Goal: Task Accomplishment & Management: Manage account settings

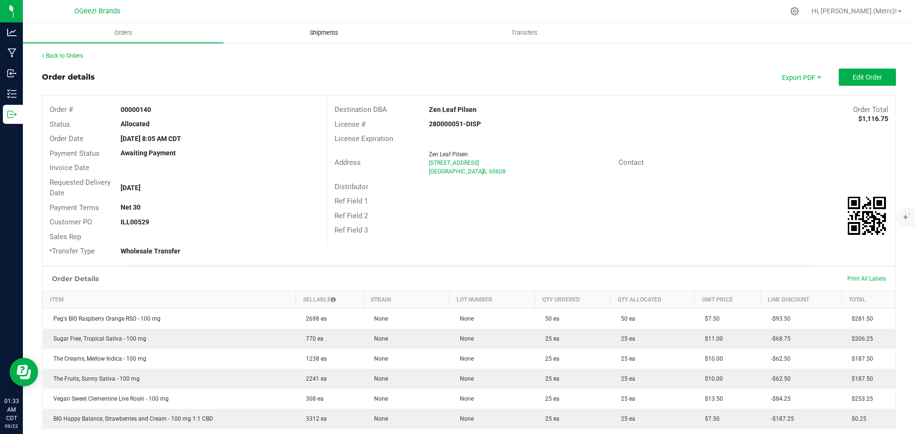
click at [322, 37] on span "Shipments" at bounding box center [324, 33] width 54 height 9
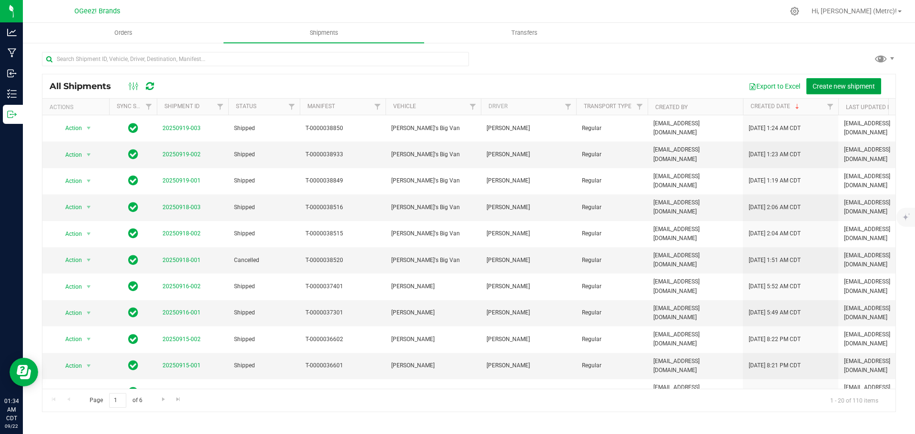
click at [826, 84] on span "Create new shipment" at bounding box center [844, 86] width 62 height 8
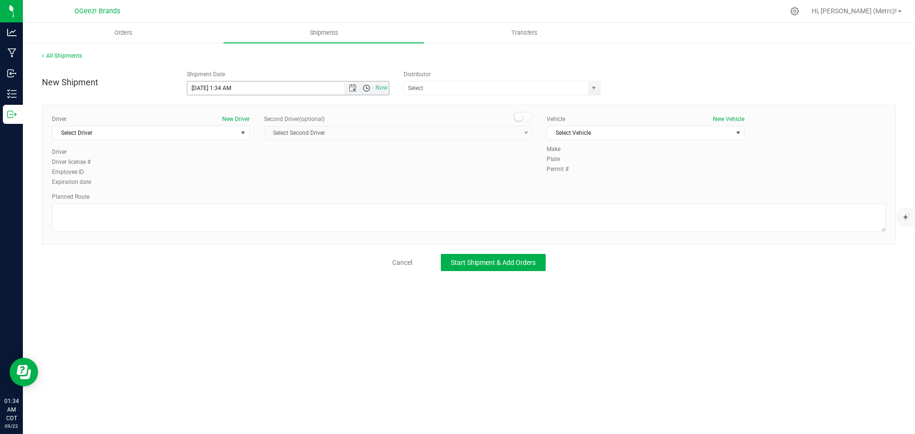
click at [365, 90] on span "Open the time view" at bounding box center [367, 88] width 8 height 8
click at [219, 171] on li "8:30 AM" at bounding box center [287, 172] width 201 height 12
type input "9/22/2025 8:30 AM"
click at [595, 94] on span "select" at bounding box center [594, 88] width 12 height 13
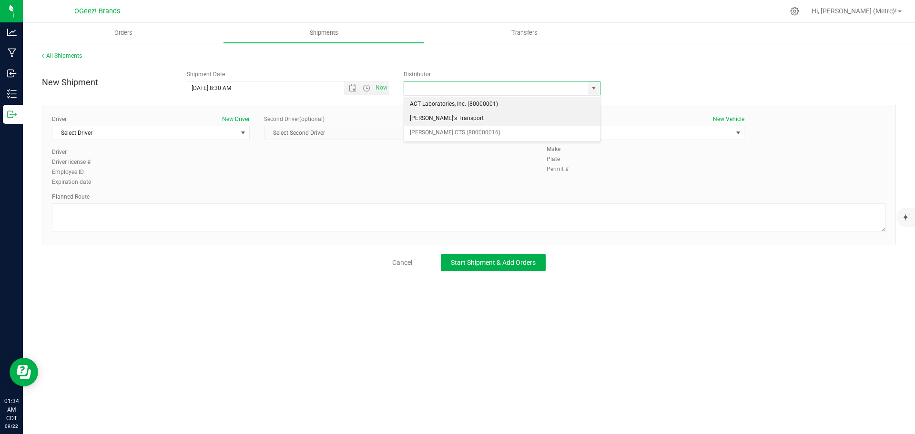
click at [477, 120] on li "[PERSON_NAME]'s Transport" at bounding box center [502, 119] width 196 height 14
type input "[PERSON_NAME]'s Transport"
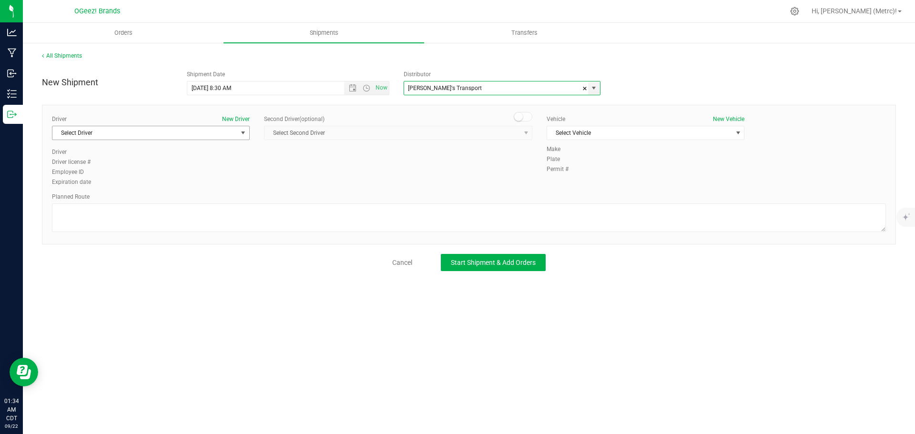
click at [204, 137] on span "Select Driver" at bounding box center [144, 132] width 185 height 13
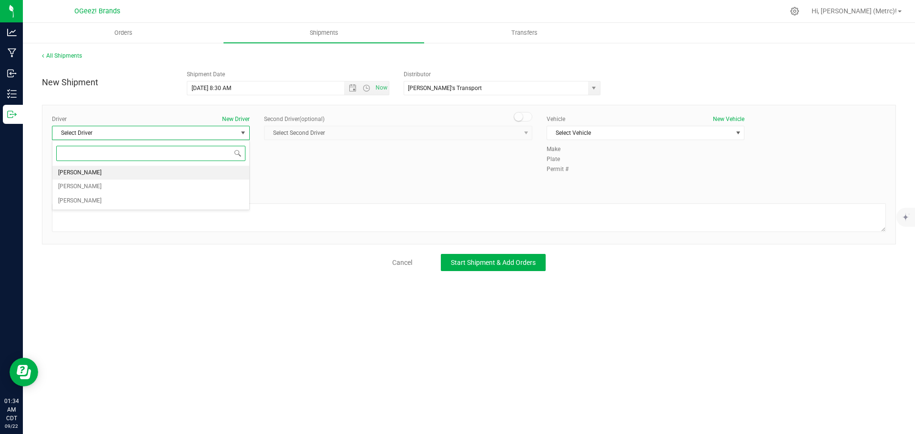
click at [145, 173] on li "[PERSON_NAME]" at bounding box center [150, 173] width 197 height 14
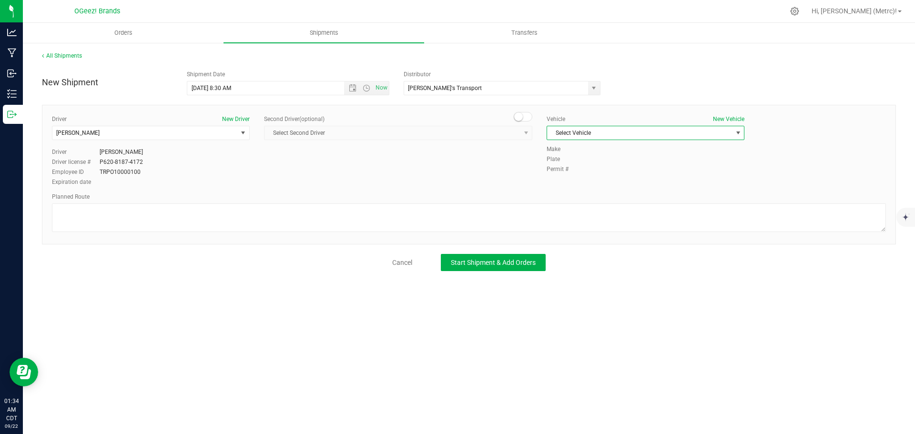
click at [620, 130] on span "Select Vehicle" at bounding box center [639, 132] width 185 height 13
click at [605, 147] on li "[PERSON_NAME]'s Big Van" at bounding box center [645, 149] width 197 height 14
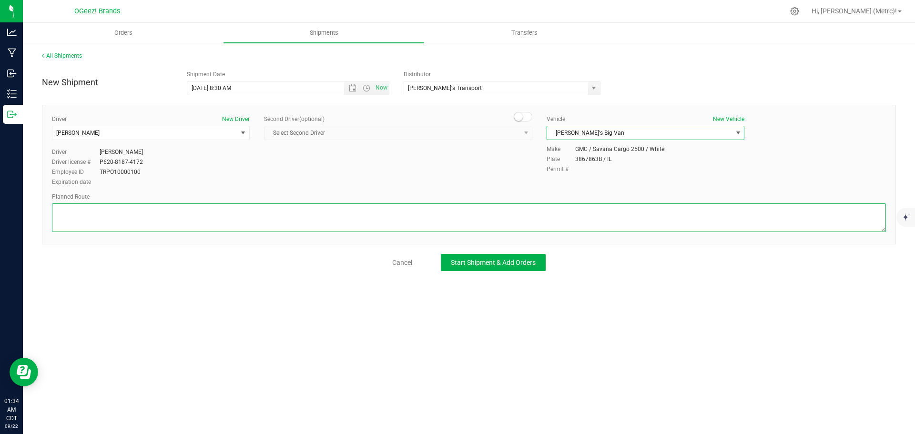
click at [449, 228] on textarea at bounding box center [469, 218] width 834 height 29
click at [274, 214] on textarea at bounding box center [469, 218] width 834 height 29
paste textarea "Take Lively Blvd to IL-72 W/E Higgins Rd. Turn left onto IL-72 W/E Higgins Rd. …"
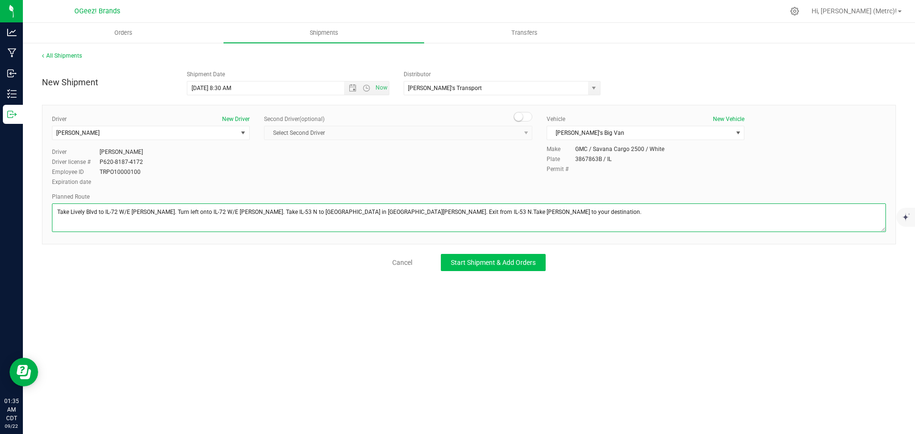
type textarea "Take Lively Blvd to IL-72 W/E Higgins Rd. Turn left onto IL-72 W/E Higgins Rd. …"
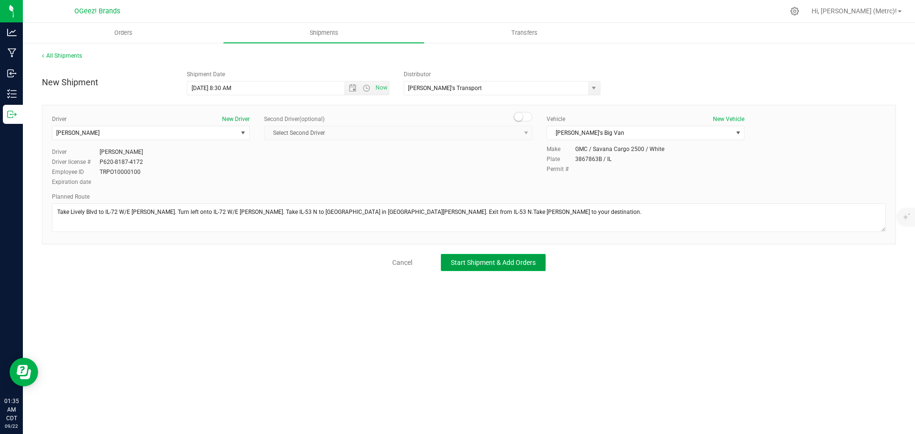
click at [535, 268] on button "Start Shipment & Add Orders" at bounding box center [493, 262] width 105 height 17
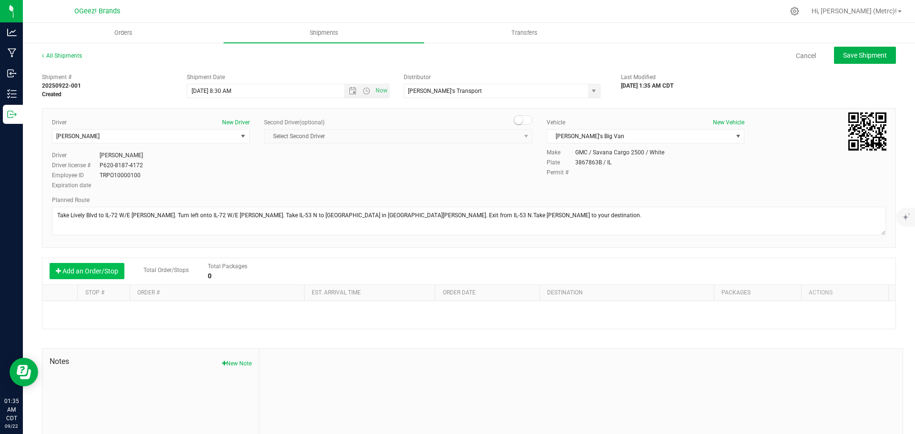
click at [99, 272] on button "Add an Order/Stop" at bounding box center [87, 271] width 75 height 16
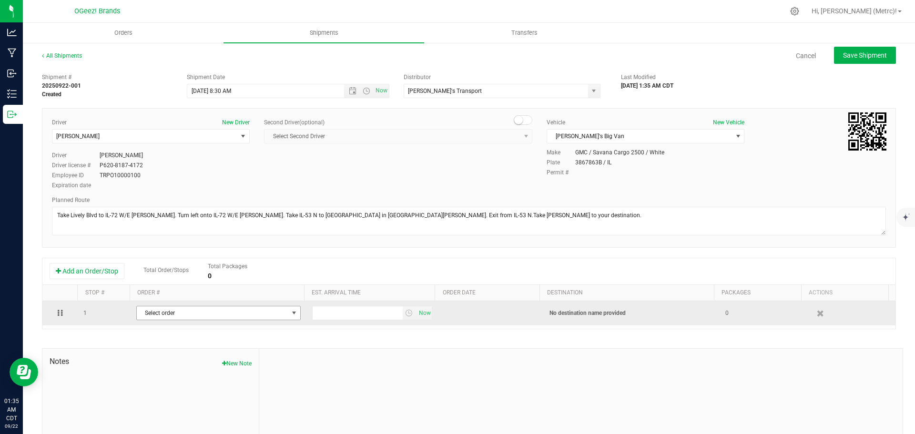
click at [252, 309] on span "Select order" at bounding box center [213, 312] width 152 height 13
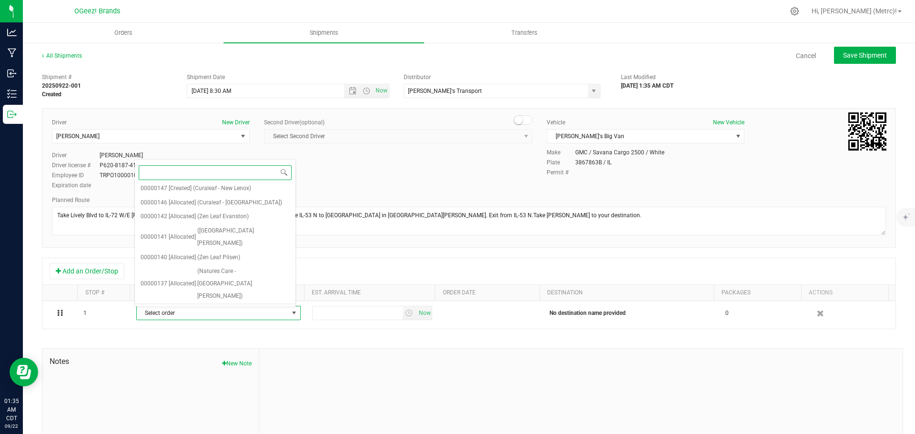
scroll to position [144, 0]
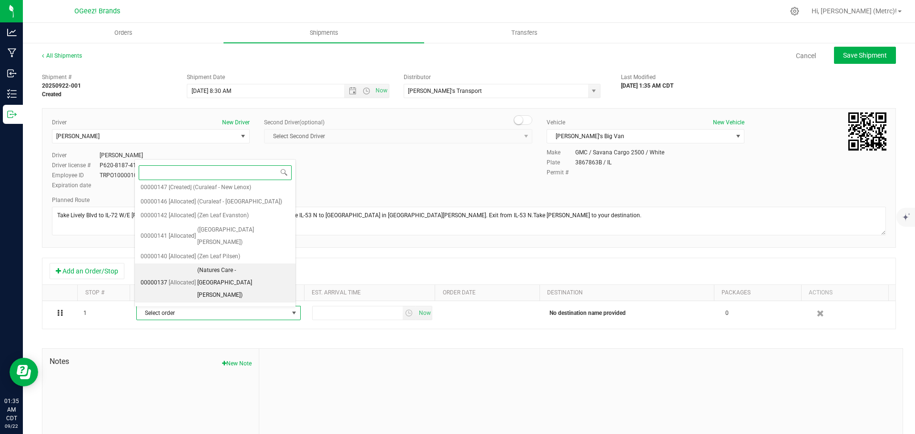
click at [257, 265] on span "(Natures Care - Rolling Meadows)" at bounding box center [243, 283] width 92 height 37
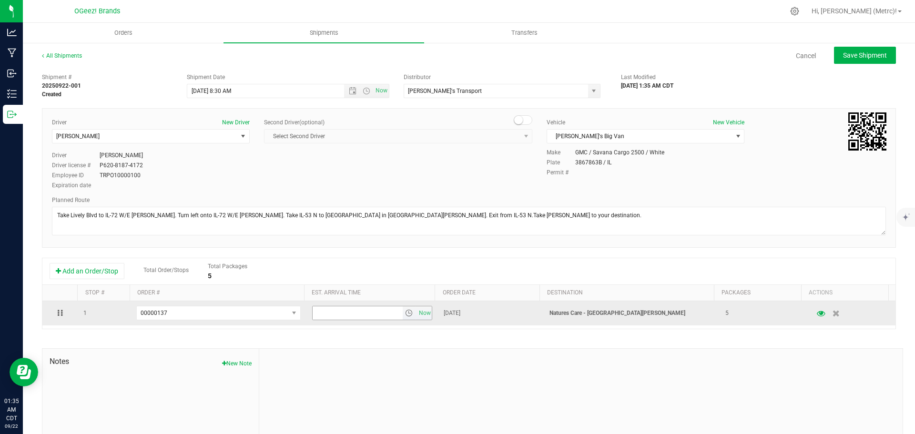
click at [405, 311] on span "select" at bounding box center [409, 313] width 8 height 8
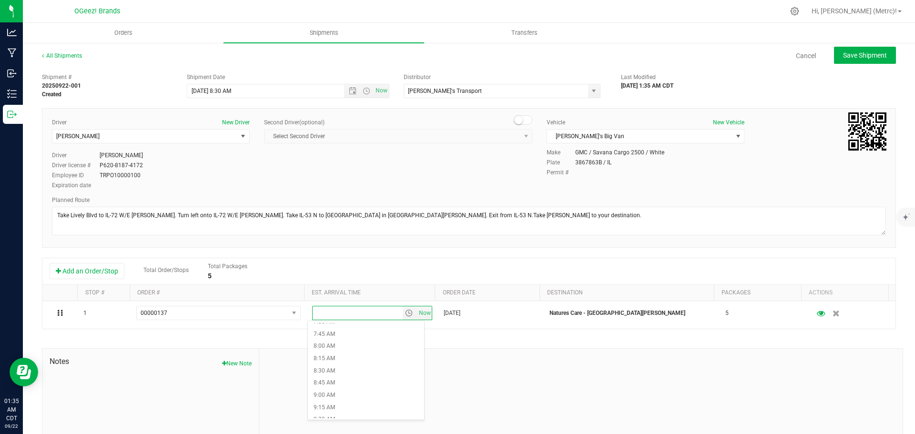
scroll to position [377, 0]
click at [356, 397] on li "9:00 AM" at bounding box center [366, 394] width 116 height 12
click at [852, 59] on span "Save Shipment" at bounding box center [865, 55] width 44 height 8
type input "9/22/2025 1:30 PM"
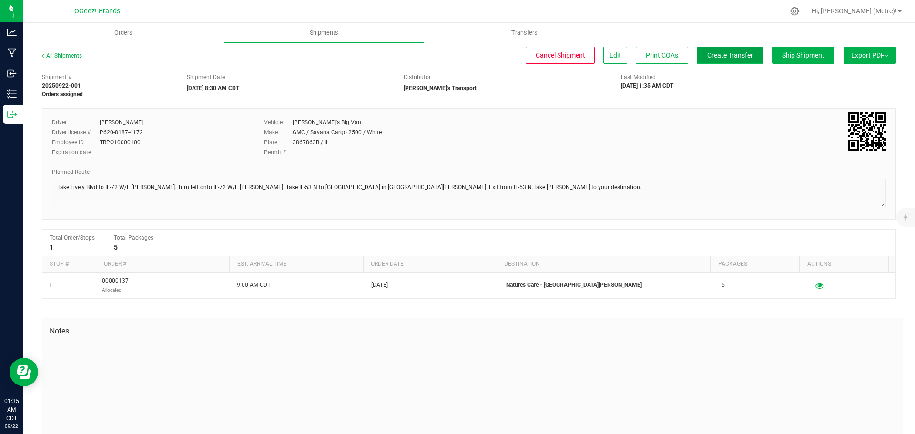
click at [733, 51] on span "Create Transfer" at bounding box center [730, 55] width 46 height 8
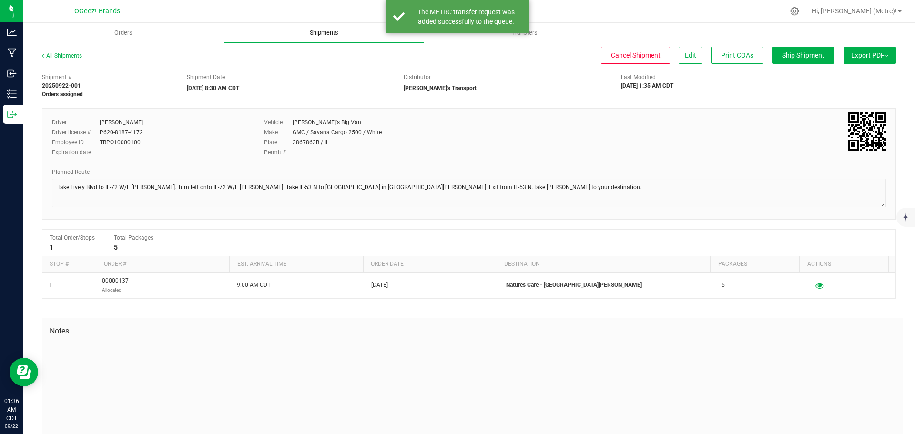
click at [329, 27] on uib-tab-heading "Shipments" at bounding box center [324, 33] width 201 height 20
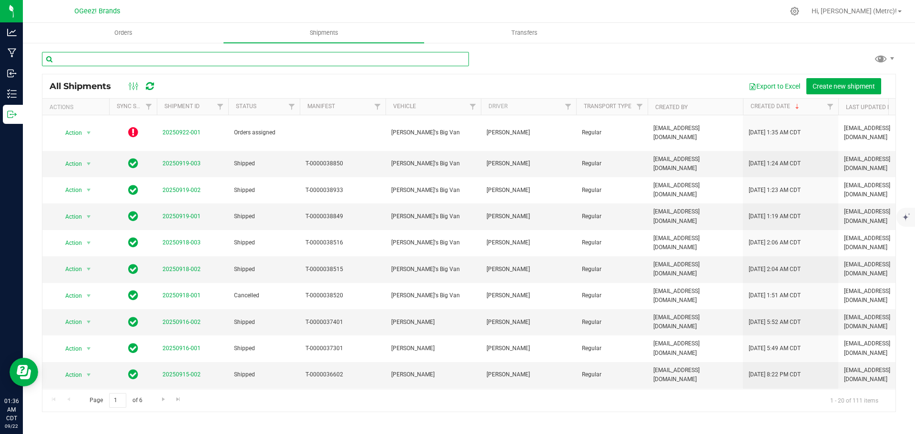
click at [320, 59] on input "text" at bounding box center [255, 59] width 427 height 14
click at [130, 34] on span "Orders" at bounding box center [124, 33] width 44 height 9
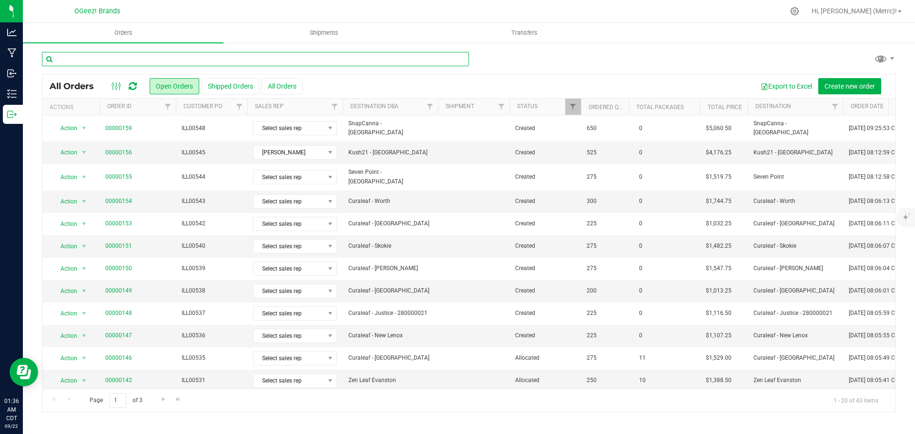
click at [378, 60] on input "text" at bounding box center [255, 59] width 427 height 14
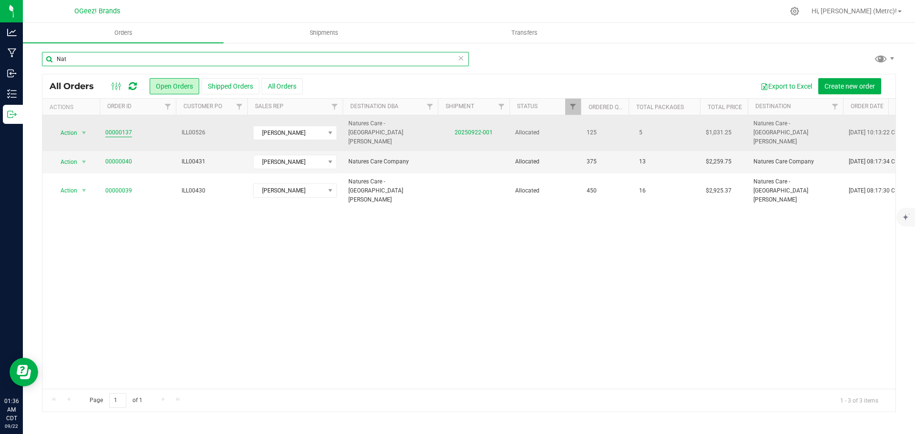
type input "Nat"
click at [115, 128] on link "00000137" at bounding box center [118, 132] width 27 height 9
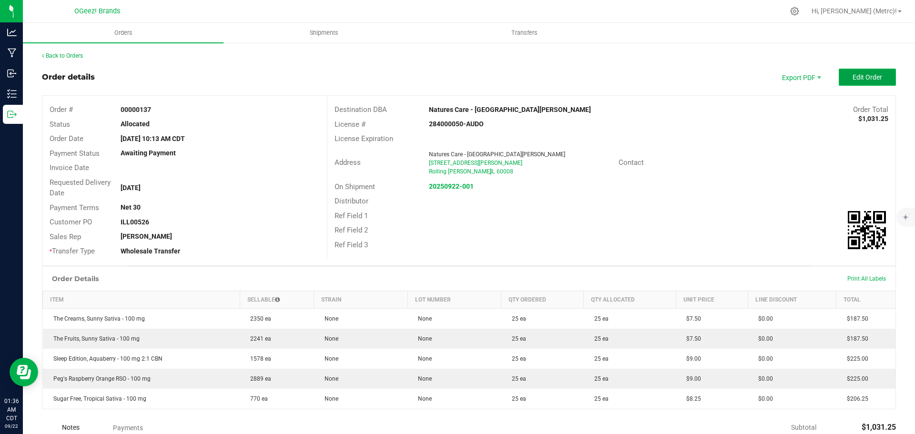
click at [870, 75] on span "Edit Order" at bounding box center [868, 77] width 30 height 8
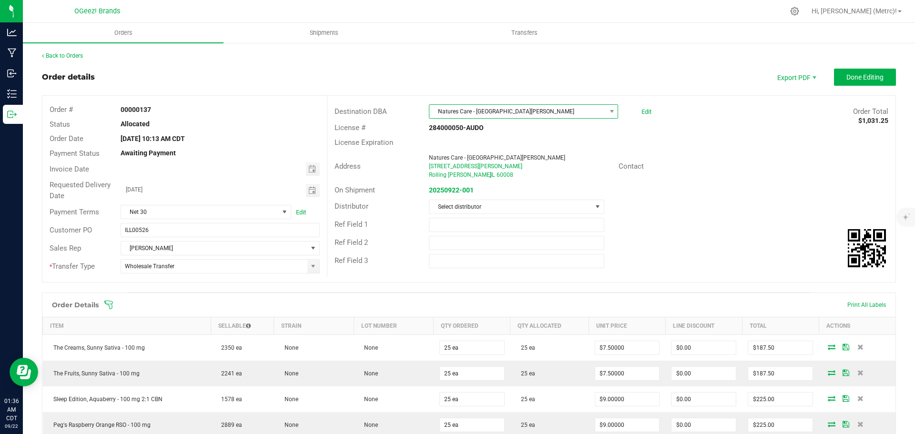
click at [581, 113] on span "Natures Care - [GEOGRAPHIC_DATA][PERSON_NAME]" at bounding box center [517, 111] width 176 height 13
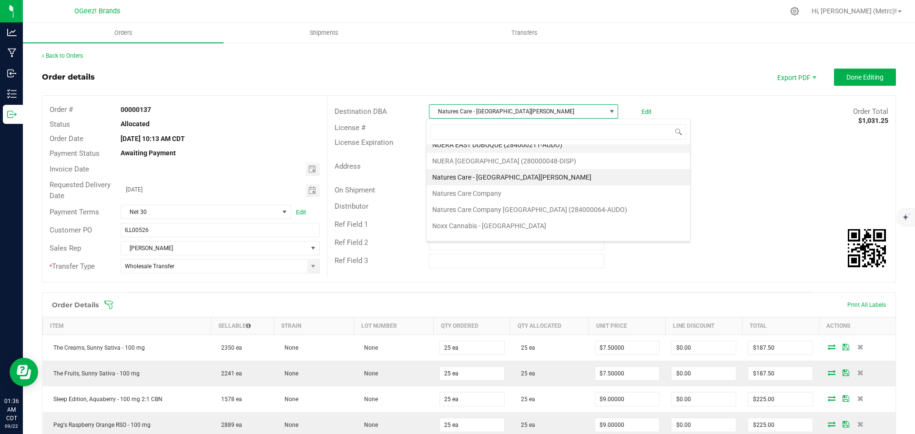
scroll to position [1775, 0]
click at [532, 194] on li "Natures Care Company" at bounding box center [559, 193] width 264 height 16
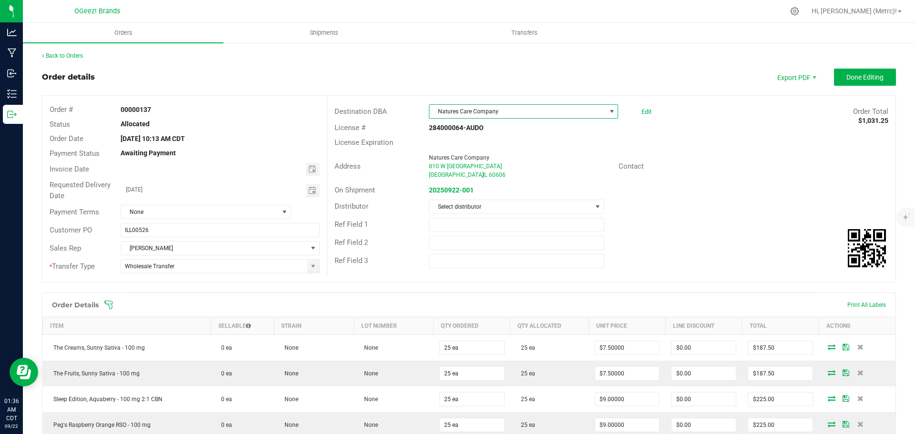
click at [566, 111] on span "Natures Care Company" at bounding box center [517, 111] width 176 height 13
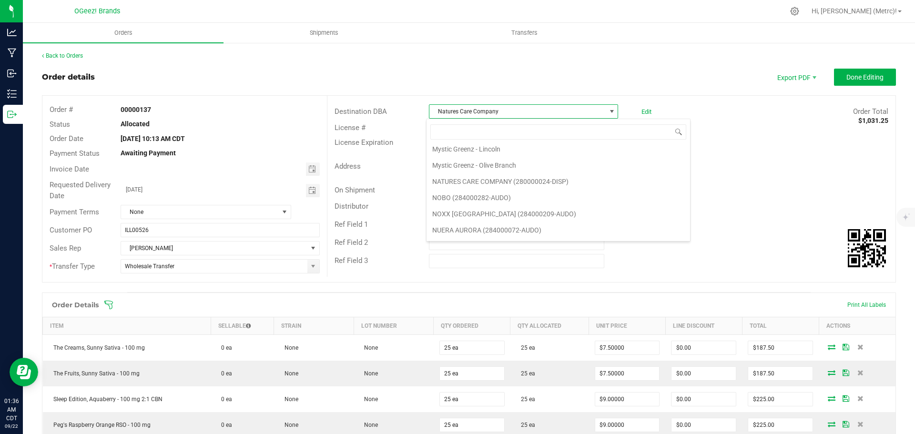
scroll to position [1656, 0]
click at [570, 184] on li "NATURES CARE COMPANY (280000024-DISP)" at bounding box center [559, 182] width 264 height 16
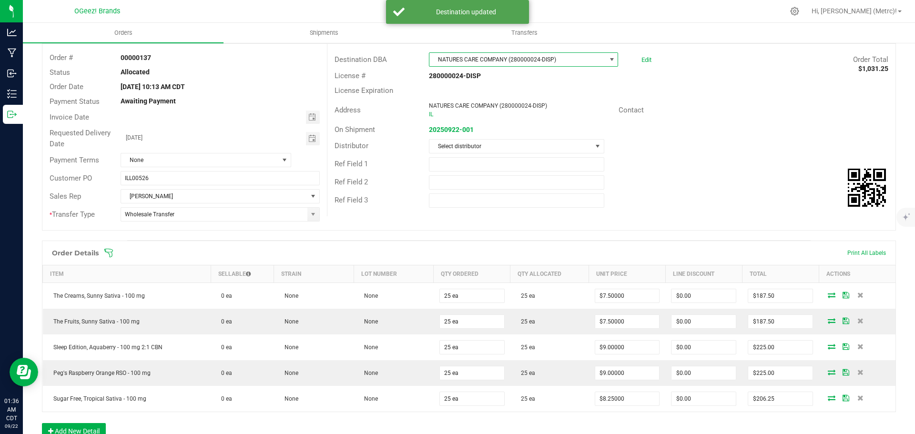
scroll to position [0, 0]
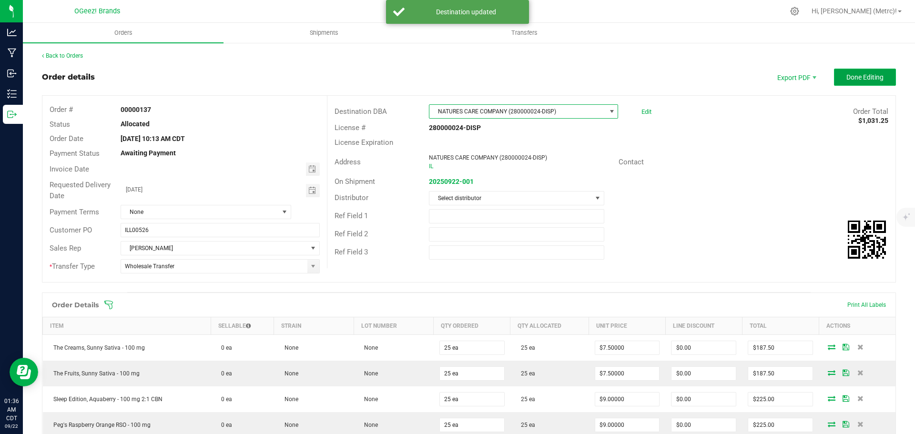
click at [847, 81] on span "Done Editing" at bounding box center [865, 77] width 37 height 8
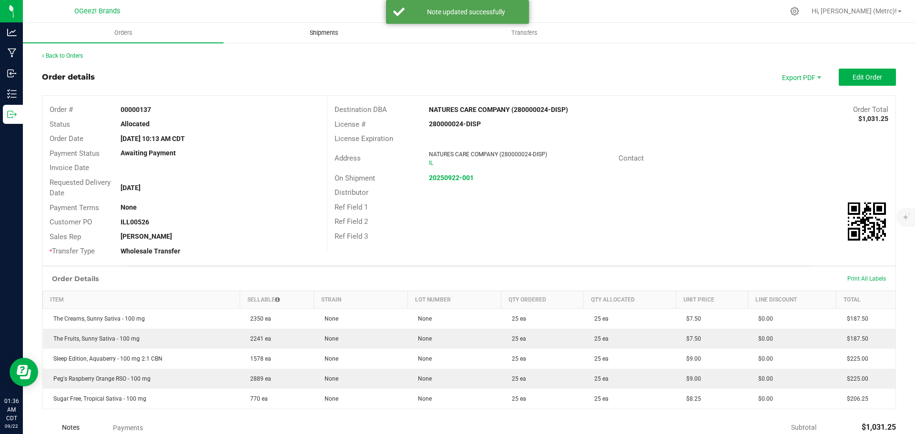
click at [322, 31] on span "Shipments" at bounding box center [324, 33] width 54 height 9
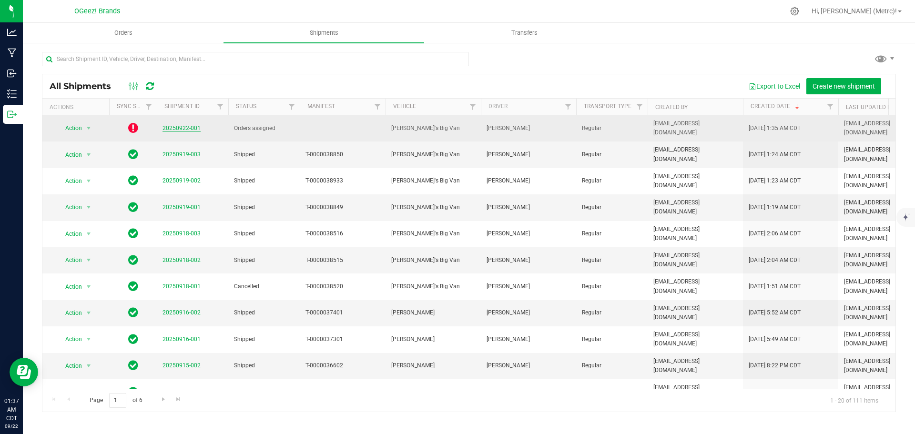
click at [173, 130] on link "20250922-001" at bounding box center [182, 128] width 38 height 7
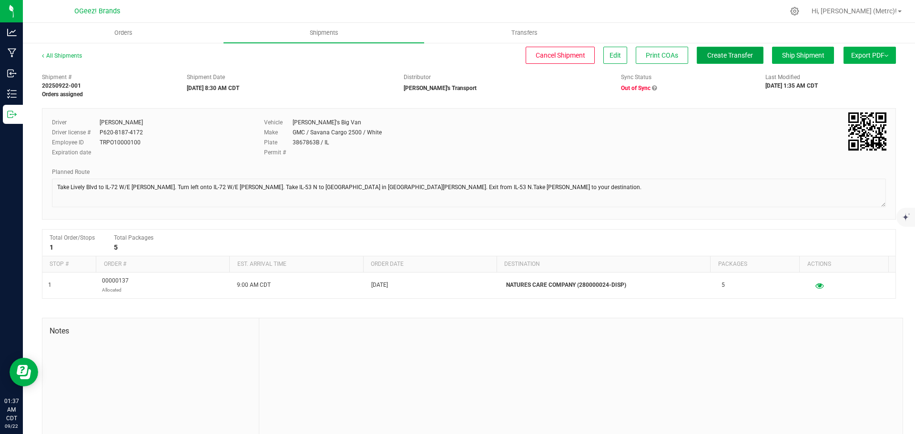
click at [722, 51] on button "Create Transfer" at bounding box center [730, 55] width 67 height 17
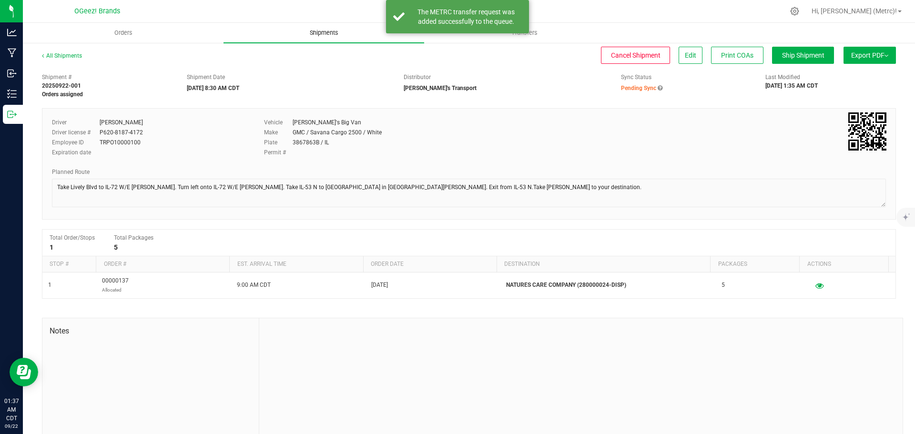
click at [335, 31] on span "Shipments" at bounding box center [324, 33] width 54 height 9
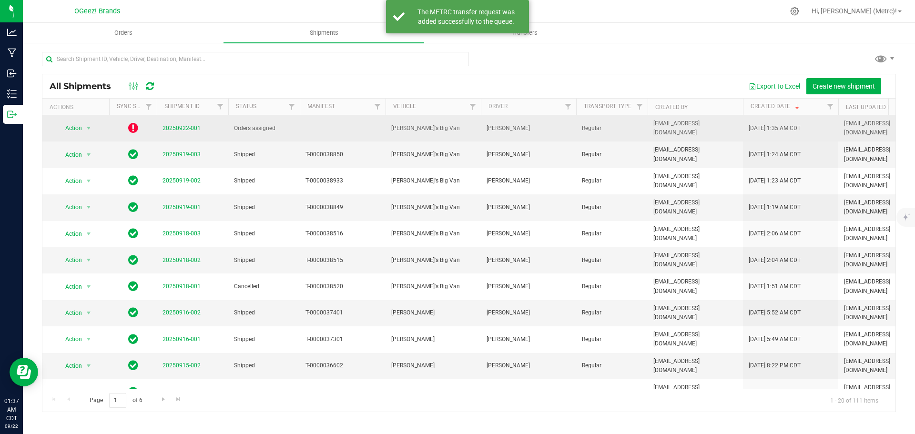
click at [130, 131] on icon at bounding box center [133, 127] width 10 height 11
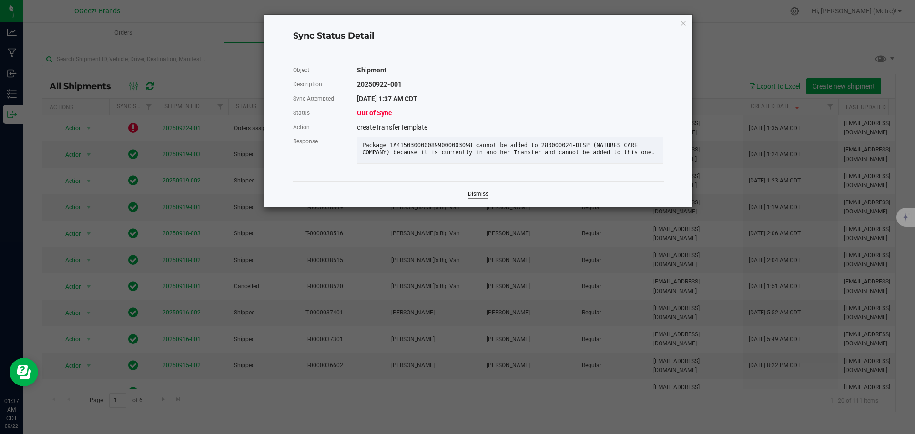
click at [483, 198] on link "Dismiss" at bounding box center [478, 194] width 20 height 8
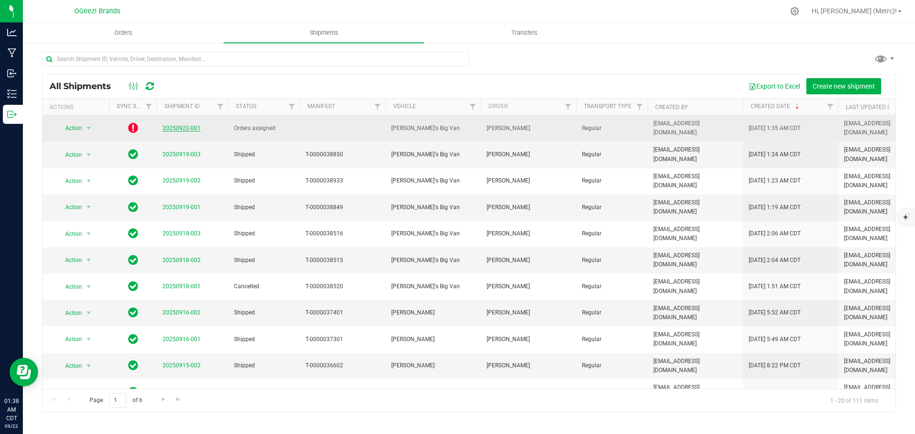
click at [177, 129] on link "20250922-001" at bounding box center [182, 128] width 38 height 7
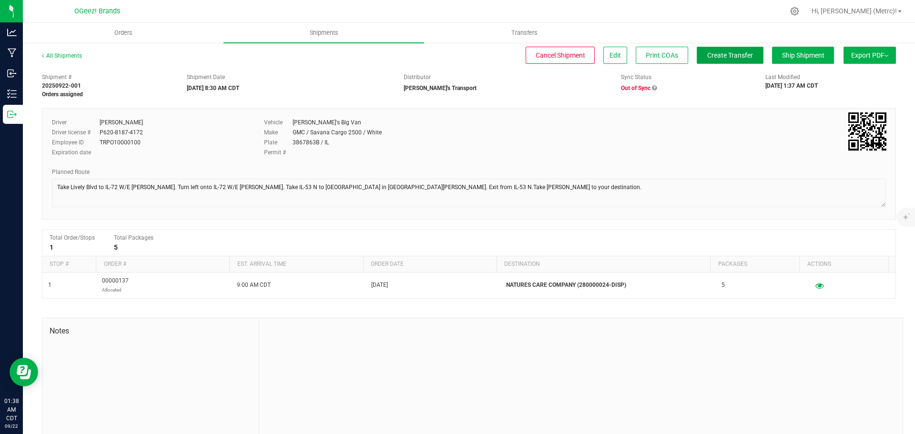
drag, startPoint x: 177, startPoint y: 129, endPoint x: 719, endPoint y: 54, distance: 547.1
click at [719, 54] on span "Create Transfer" at bounding box center [730, 55] width 46 height 8
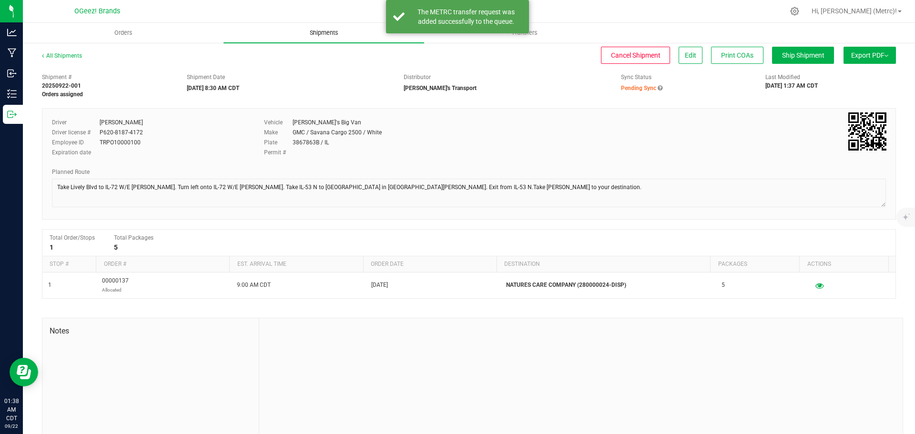
click at [326, 31] on span "Shipments" at bounding box center [324, 33] width 54 height 9
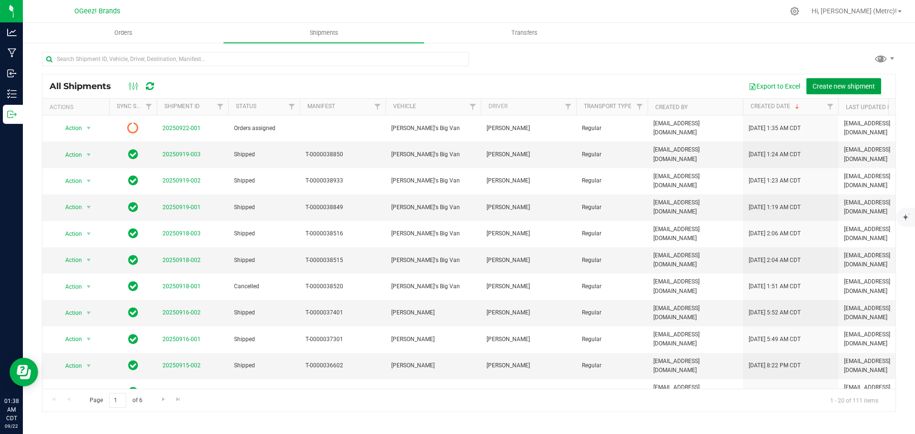
click at [845, 93] on button "Create new shipment" at bounding box center [844, 86] width 75 height 16
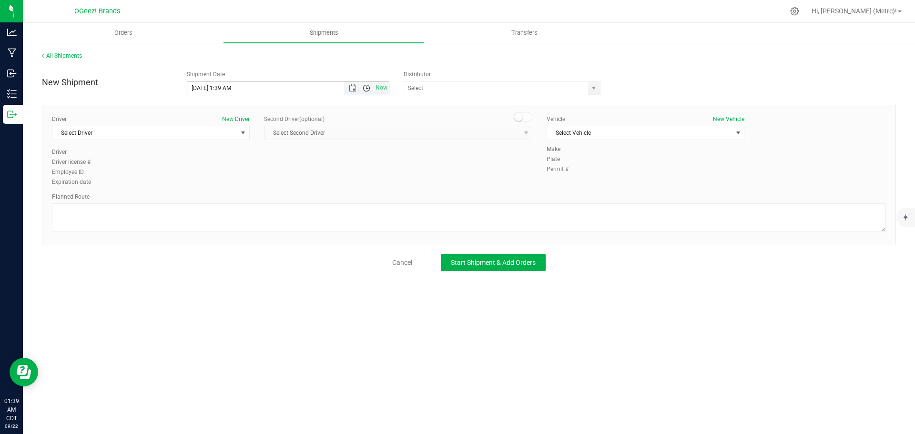
click at [367, 90] on span "Open the time view" at bounding box center [367, 88] width 8 height 8
click at [251, 186] on li "8:30 AM" at bounding box center [287, 181] width 201 height 12
type input "9/22/2025 8:30 AM"
click at [594, 94] on span "select" at bounding box center [594, 88] width 12 height 13
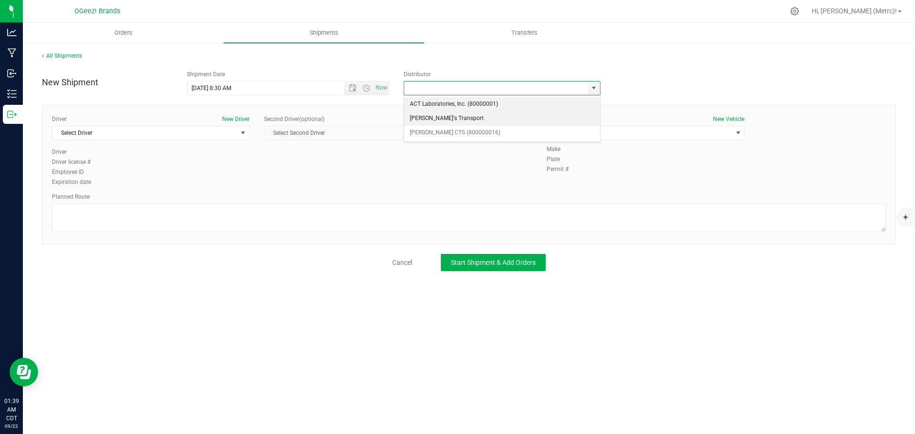
click at [567, 119] on li "[PERSON_NAME]'s Transport" at bounding box center [502, 119] width 196 height 14
type input "[PERSON_NAME]'s Transport"
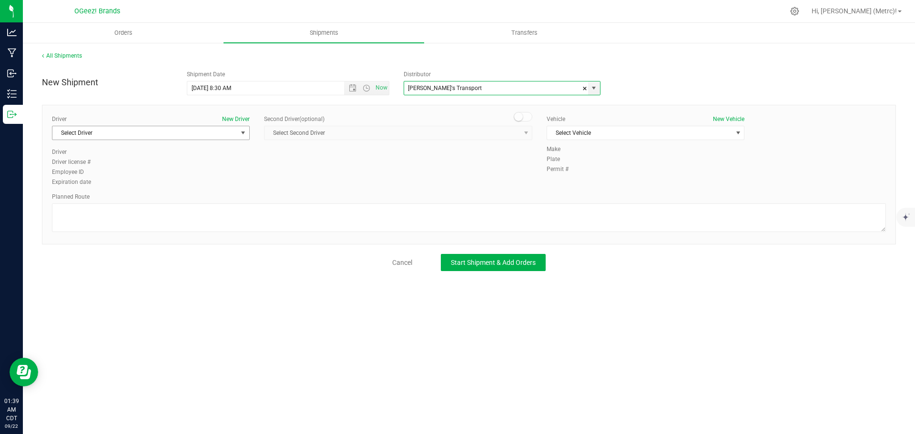
click at [205, 129] on span "Select Driver" at bounding box center [144, 132] width 185 height 13
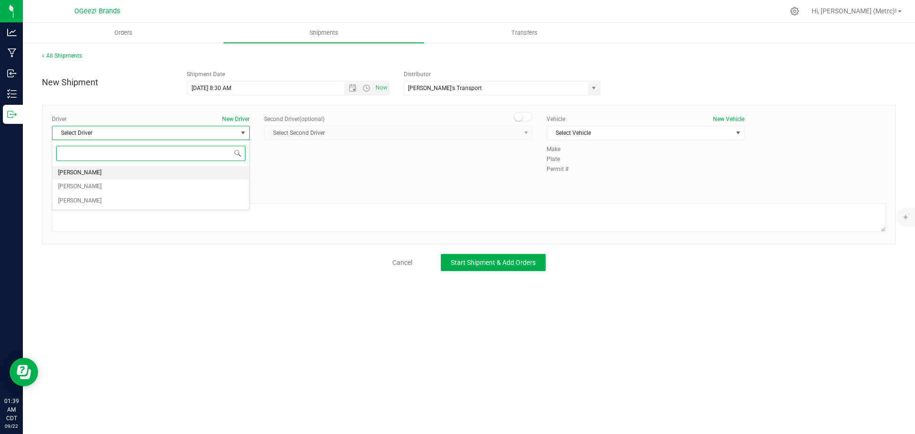
click at [190, 167] on li "[PERSON_NAME]" at bounding box center [150, 173] width 197 height 14
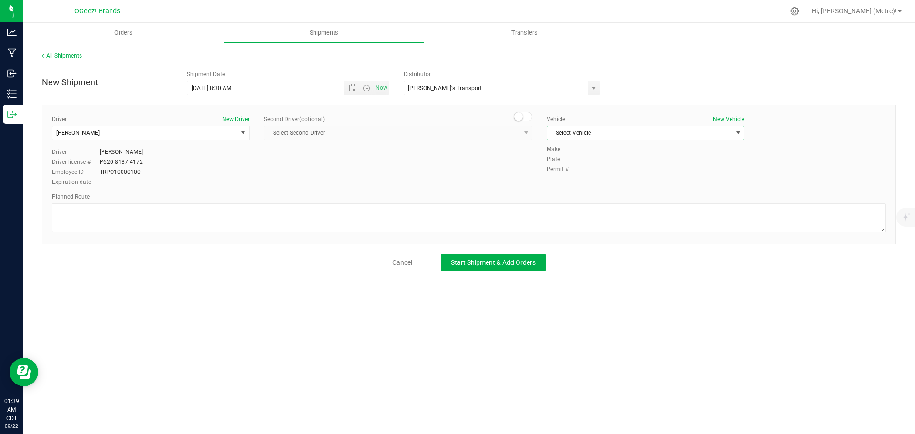
click at [579, 135] on span "Select Vehicle" at bounding box center [639, 132] width 185 height 13
click at [566, 153] on li "[PERSON_NAME]'s Big Van" at bounding box center [645, 149] width 197 height 14
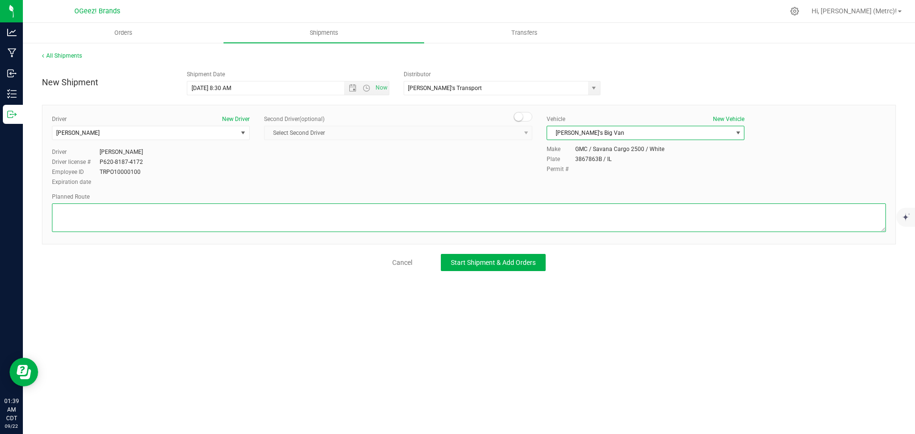
click at [225, 226] on textarea at bounding box center [469, 218] width 834 height 29
paste textarea ""Head west toward Brummel Ave. Turn right toward Brummel Ave. Turn left onto Br…"
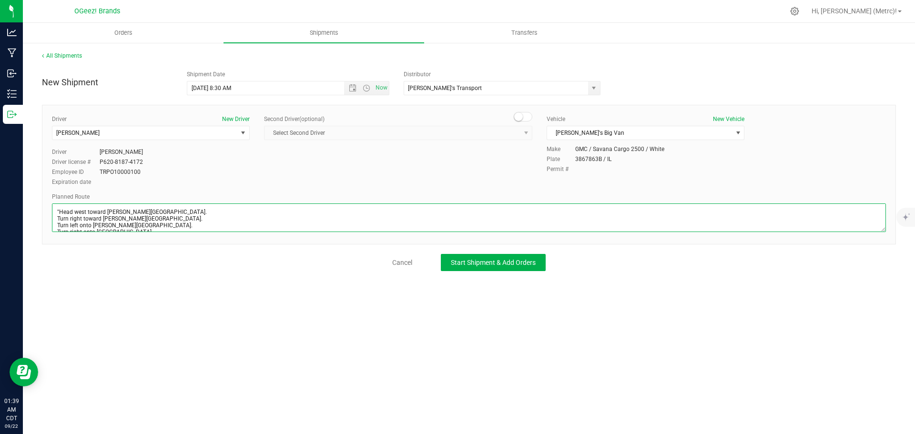
scroll to position [51, 0]
type textarea ""Head west toward Brummel Ave. Turn right toward Brummel Ave. Turn left onto Br…"
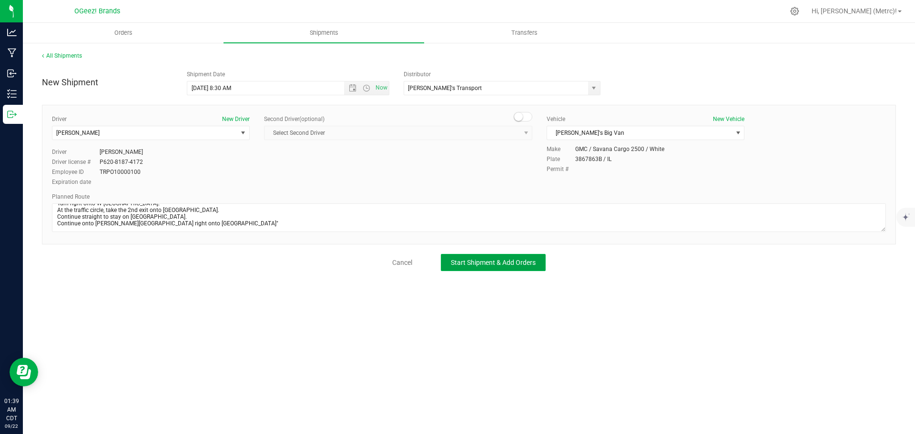
click at [511, 266] on span "Start Shipment & Add Orders" at bounding box center [493, 263] width 85 height 8
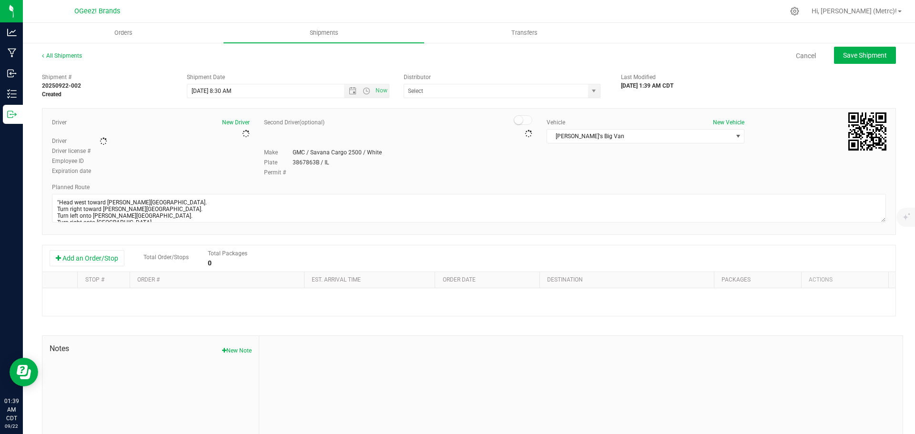
type input "[PERSON_NAME]'s Transport"
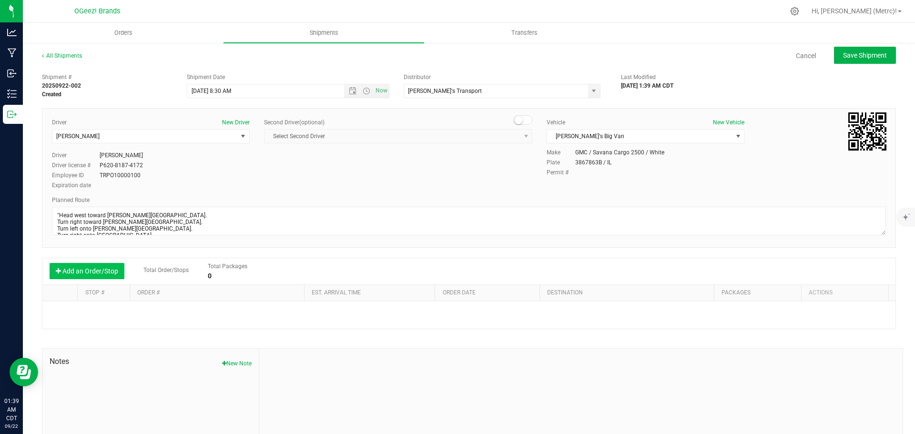
click at [102, 268] on button "Add an Order/Stop" at bounding box center [87, 271] width 75 height 16
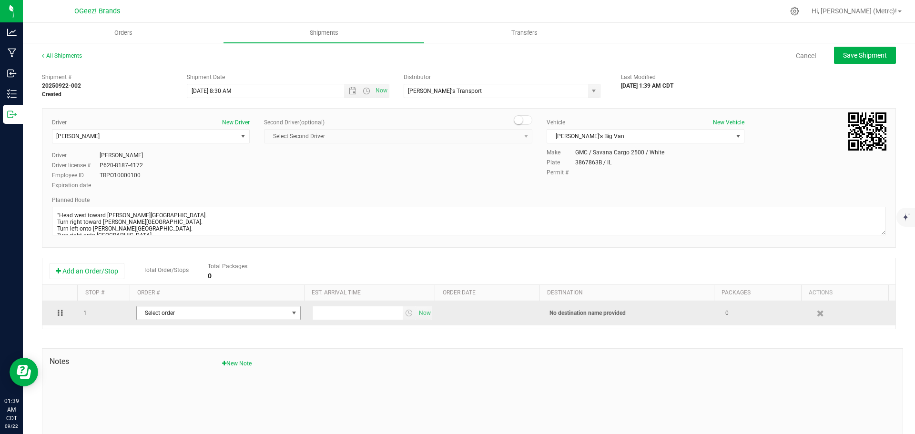
click at [223, 317] on span "Select order" at bounding box center [213, 312] width 152 height 13
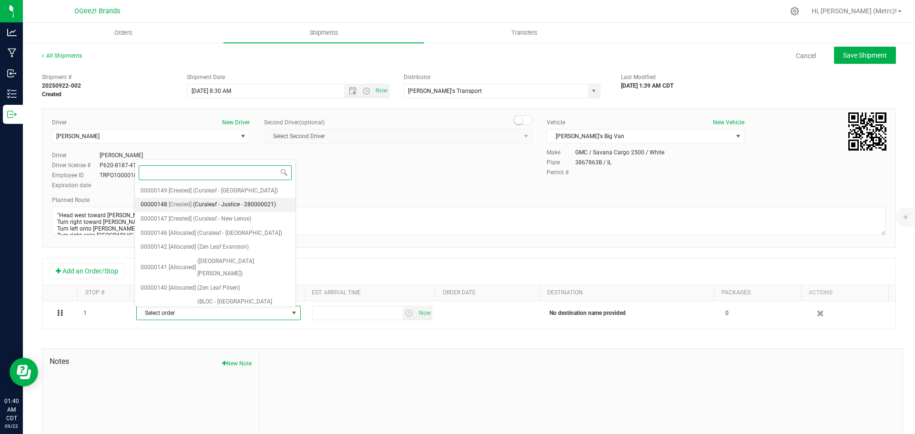
scroll to position [115, 0]
click at [220, 238] on span "(Zen Leaf Evanston)" at bounding box center [222, 244] width 51 height 12
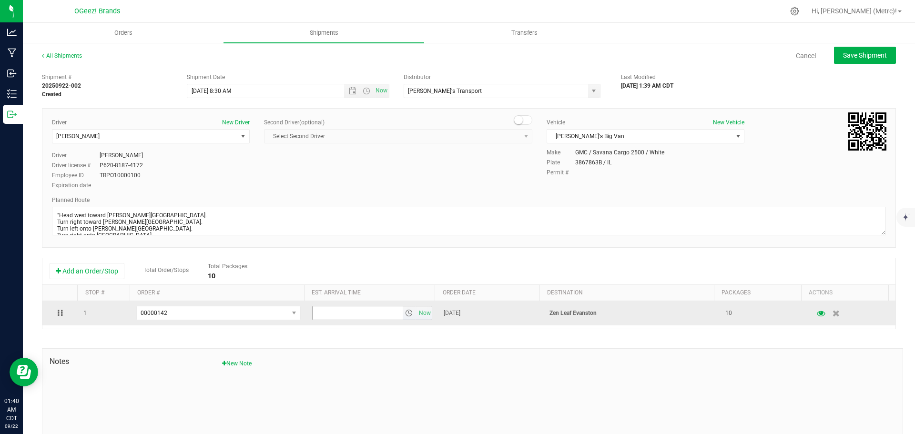
click at [403, 313] on span "select" at bounding box center [410, 312] width 14 height 13
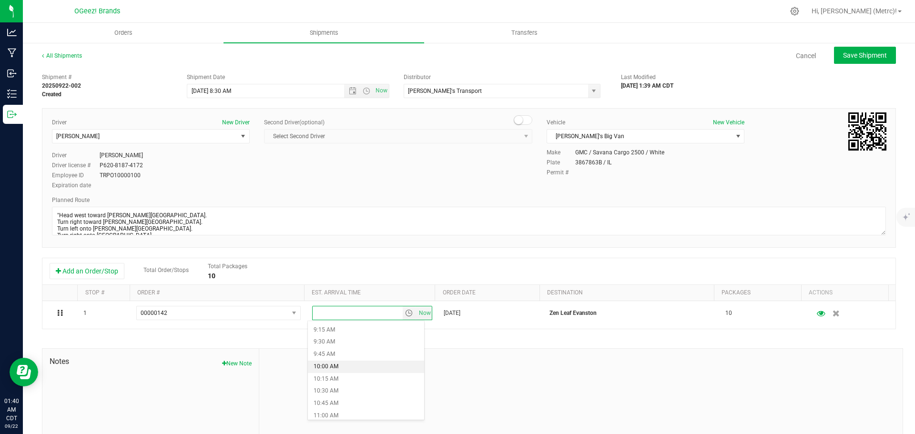
scroll to position [453, 0]
click at [347, 394] on li "10:30 AM" at bounding box center [366, 391] width 116 height 12
click at [850, 48] on button "Save Shipment" at bounding box center [865, 55] width 62 height 17
type input "9/22/2025 1:30 PM"
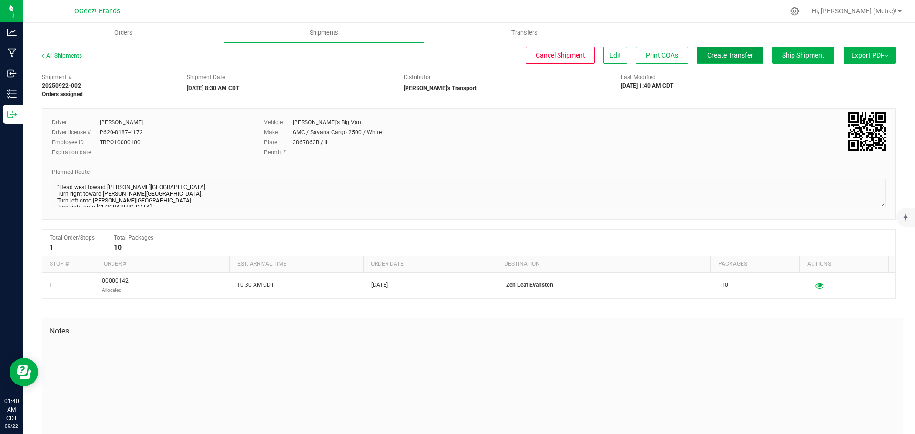
click at [708, 51] on button "Create Transfer" at bounding box center [730, 55] width 67 height 17
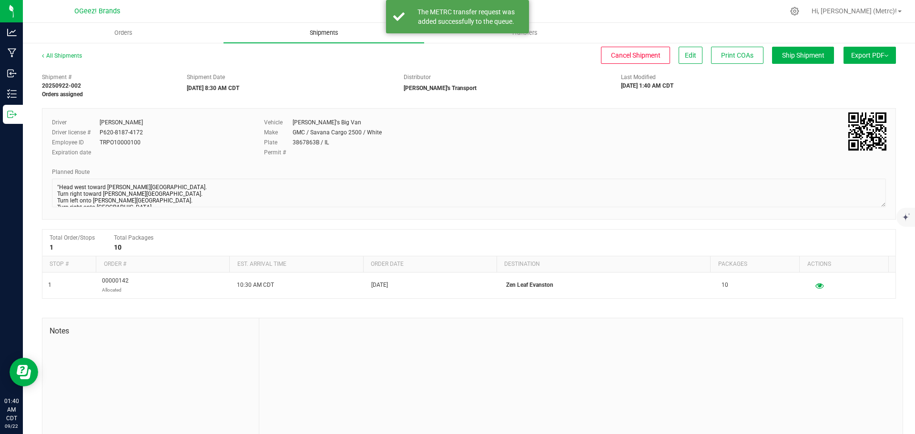
click at [336, 29] on span "Shipments" at bounding box center [324, 33] width 54 height 9
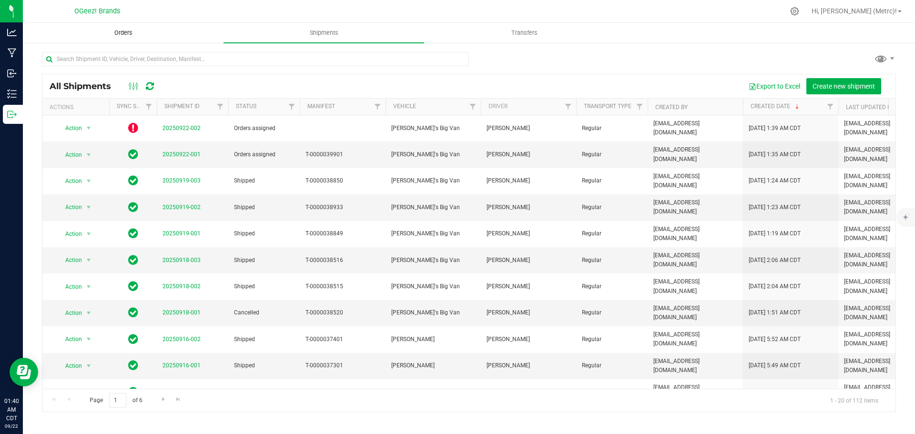
click at [131, 27] on uib-tab-heading "Orders" at bounding box center [123, 32] width 200 height 19
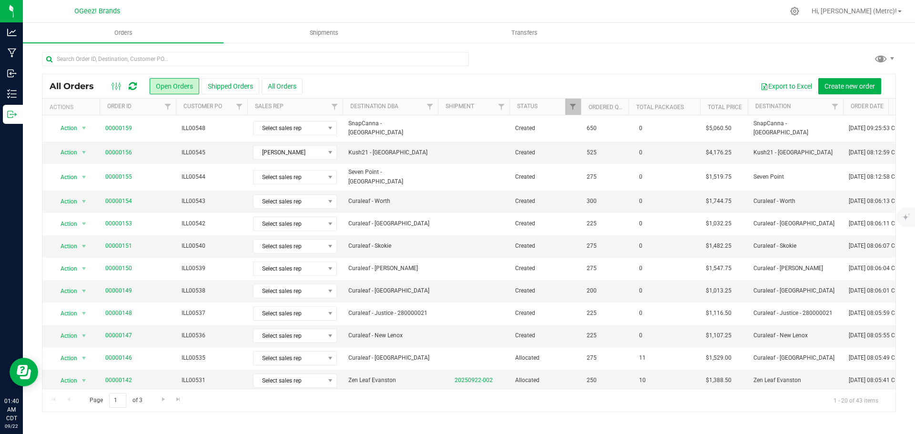
click at [127, 51] on div "All Orders Open Orders Shipped Orders All Orders Export to Excel Create new ord…" at bounding box center [469, 232] width 892 height 380
click at [127, 55] on input "text" at bounding box center [255, 59] width 427 height 14
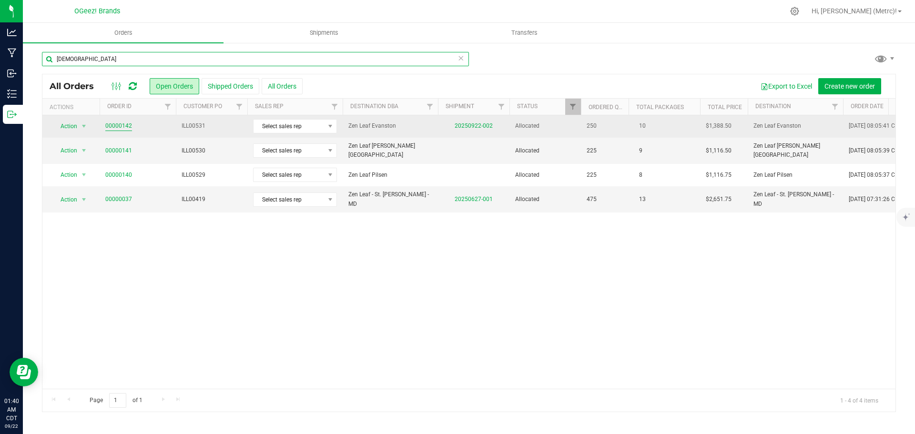
type input "zen"
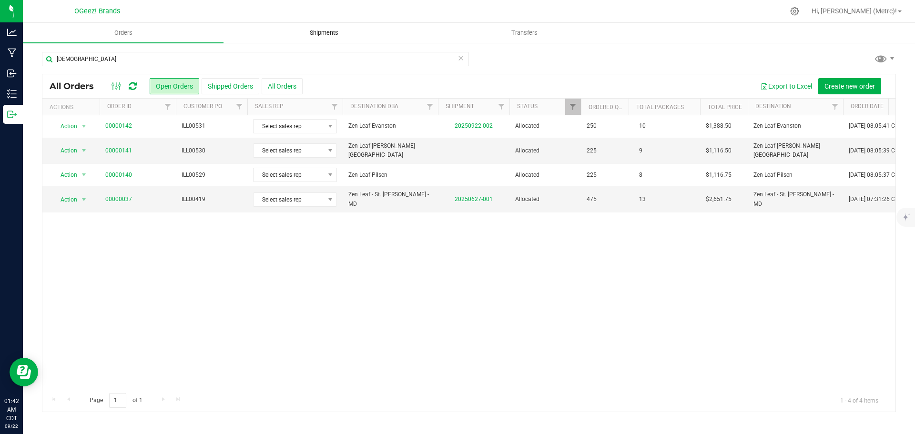
click at [308, 26] on uib-tab-heading "Shipments" at bounding box center [324, 32] width 200 height 19
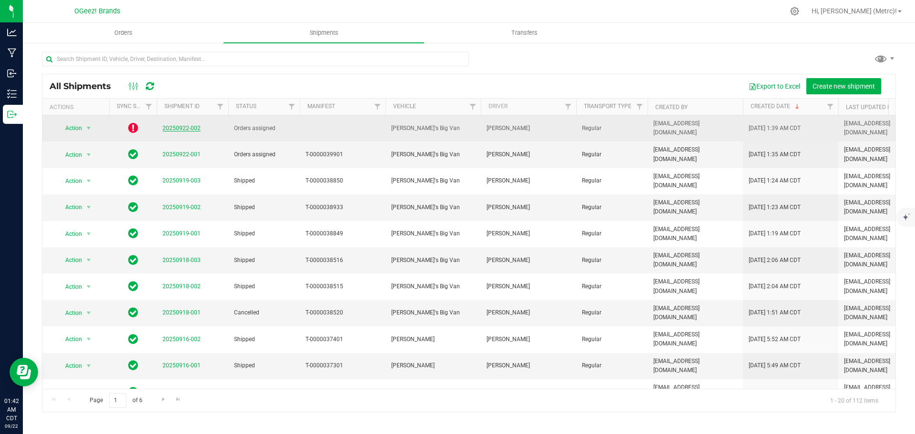
click at [170, 130] on link "20250922-002" at bounding box center [182, 128] width 38 height 7
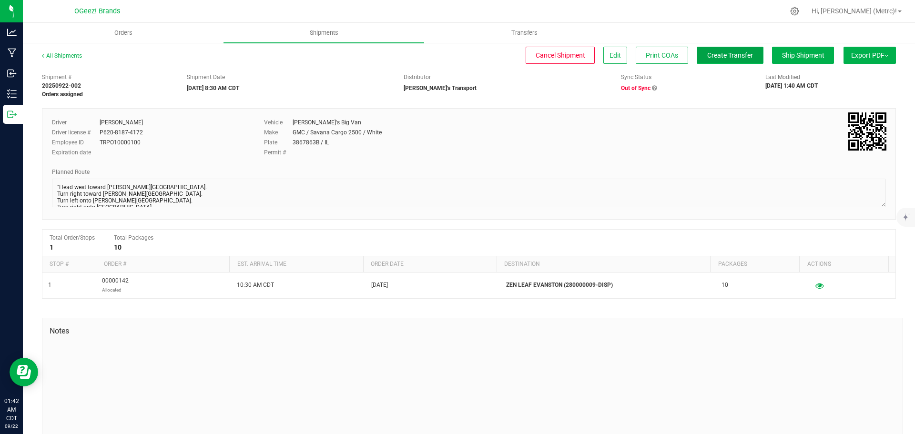
click at [713, 55] on span "Create Transfer" at bounding box center [730, 55] width 46 height 8
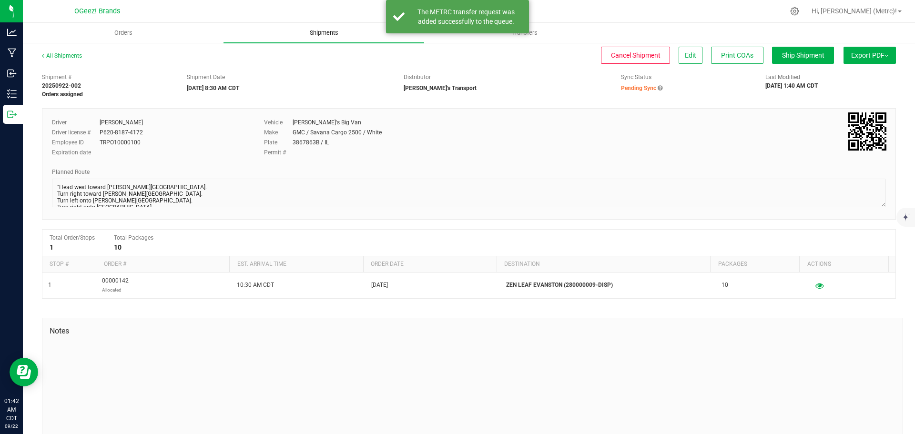
click at [325, 29] on span "Shipments" at bounding box center [324, 33] width 54 height 9
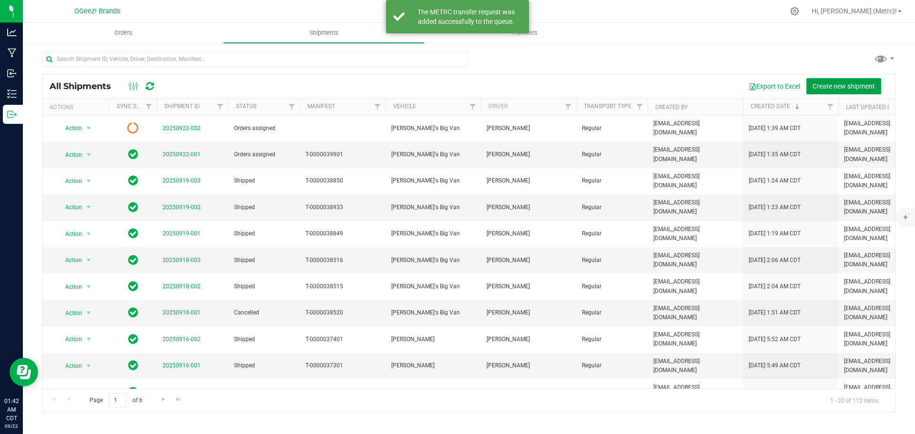
click at [859, 87] on span "Create new shipment" at bounding box center [844, 86] width 62 height 8
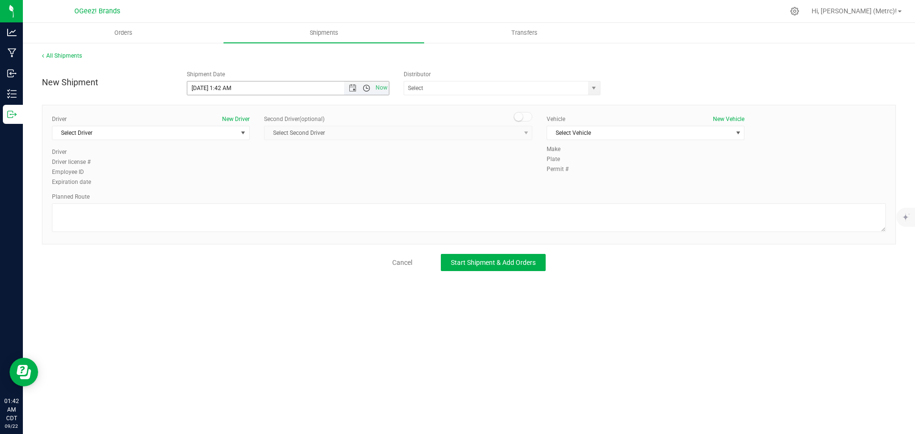
click at [363, 91] on span "Open the time view" at bounding box center [367, 88] width 8 height 8
click at [273, 165] on li "8:30 AM" at bounding box center [287, 161] width 201 height 12
type input "9/22/2025 8:30 AM"
click at [598, 89] on span "select" at bounding box center [594, 88] width 8 height 8
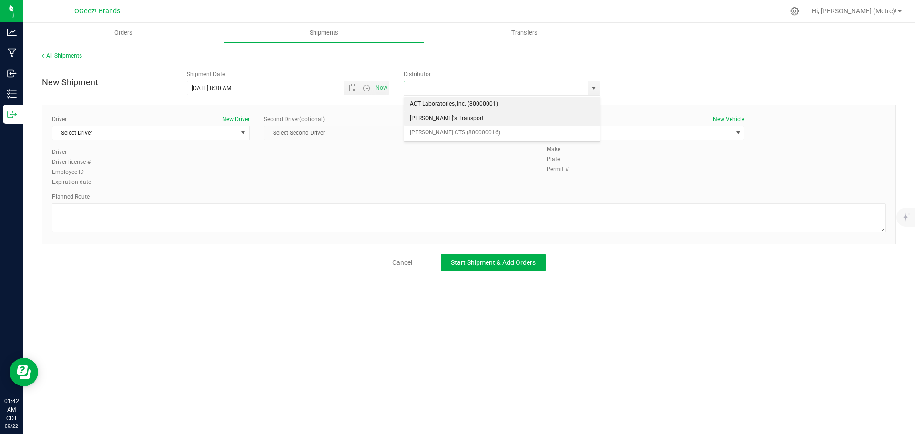
click at [565, 116] on li "[PERSON_NAME]'s Transport" at bounding box center [502, 119] width 196 height 14
type input "[PERSON_NAME]'s Transport"
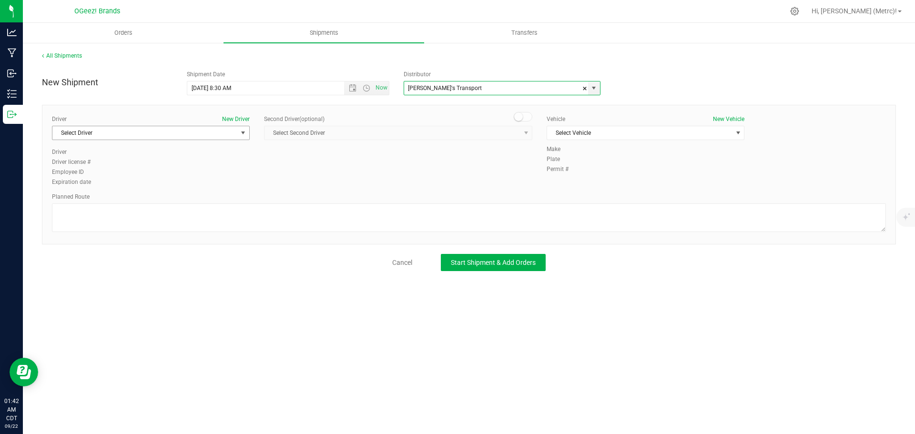
click at [240, 137] on span "select" at bounding box center [243, 132] width 12 height 13
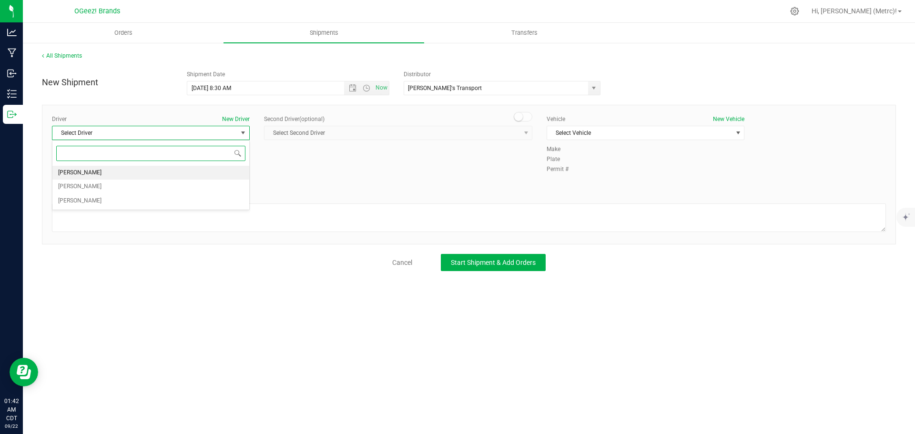
click at [205, 179] on li "[PERSON_NAME]" at bounding box center [150, 173] width 197 height 14
click at [205, 179] on body "Analytics Manufacturing Inbound Inventory Outbound 01:42 AM CDT 09/22/2025 09/2…" at bounding box center [457, 217] width 915 height 434
click at [622, 121] on div "Vehicle New Vehicle" at bounding box center [646, 119] width 198 height 9
click at [619, 131] on span "Select Vehicle" at bounding box center [639, 132] width 185 height 13
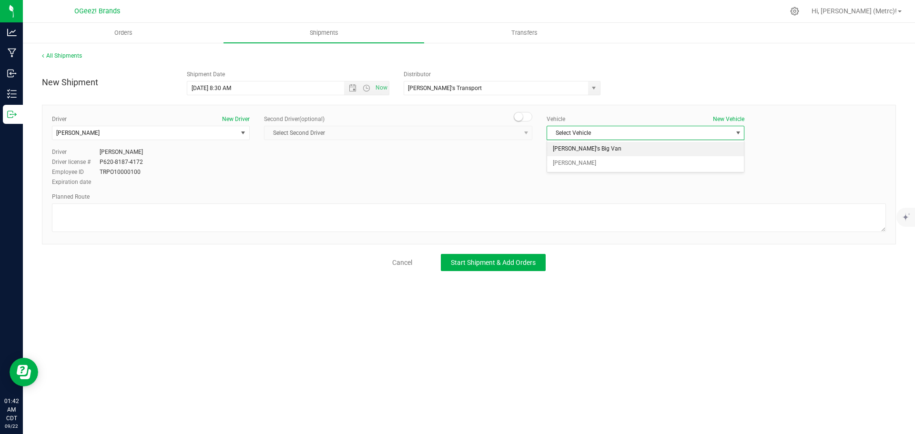
click at [601, 148] on li "[PERSON_NAME]'s Big Van" at bounding box center [645, 149] width 197 height 14
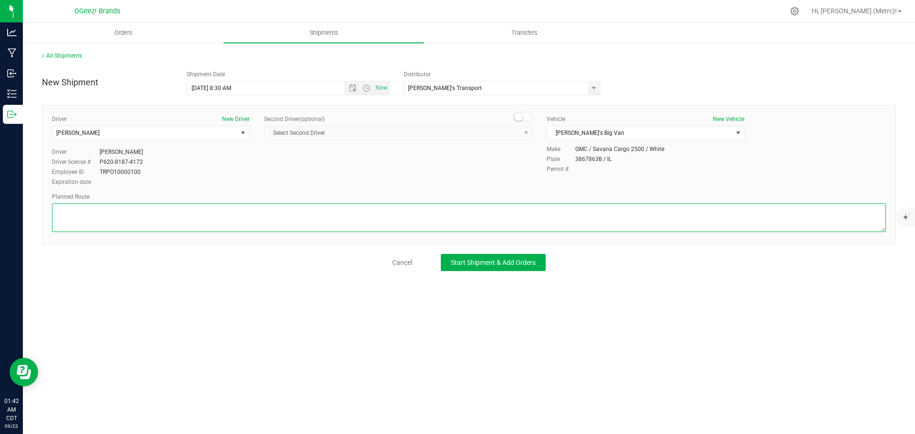
click at [182, 225] on textarea at bounding box center [469, 218] width 834 height 29
paste textarea ""Head east toward Brummel Ave. Turn left toward Brummel Ave. Turn right onto Br…"
type textarea ""Head east toward Brummel Ave. Turn left toward Brummel Ave. Turn right onto Br…"
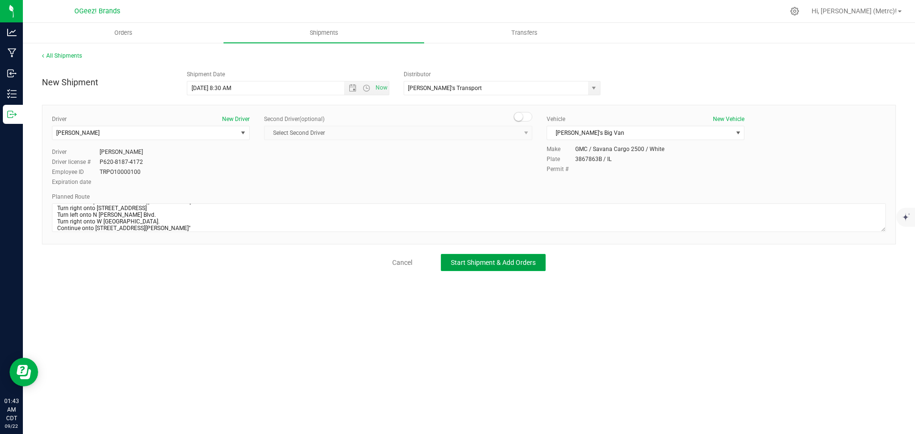
click at [475, 265] on span "Start Shipment & Add Orders" at bounding box center [493, 263] width 85 height 8
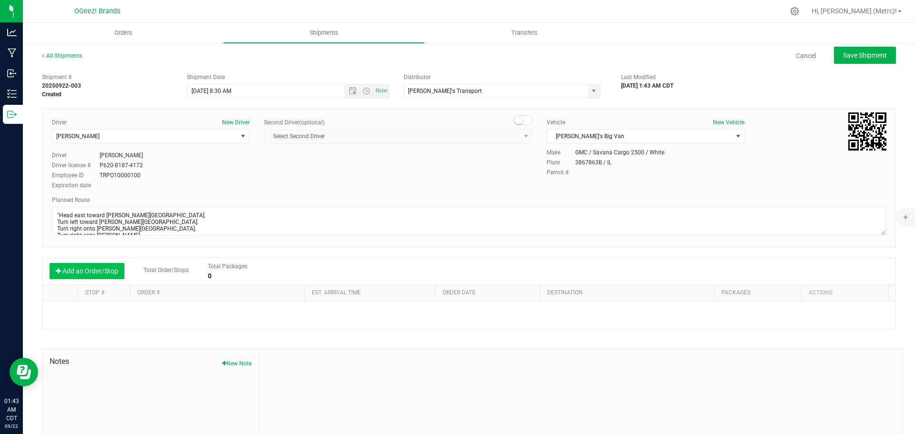
click at [83, 271] on button "Add an Order/Stop" at bounding box center [87, 271] width 75 height 16
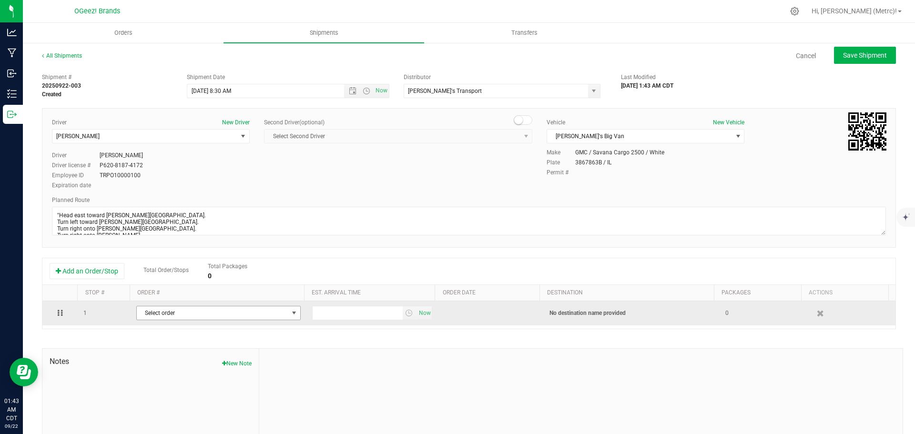
click at [216, 317] on span "Select order" at bounding box center [213, 312] width 152 height 13
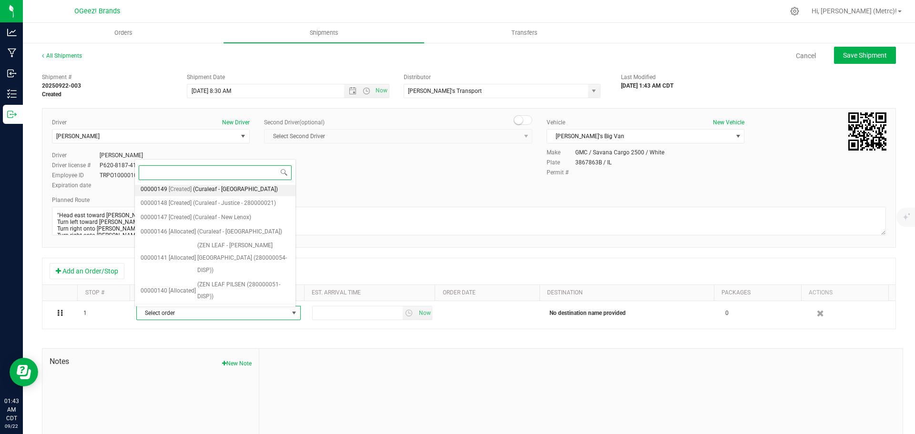
scroll to position [113, 0]
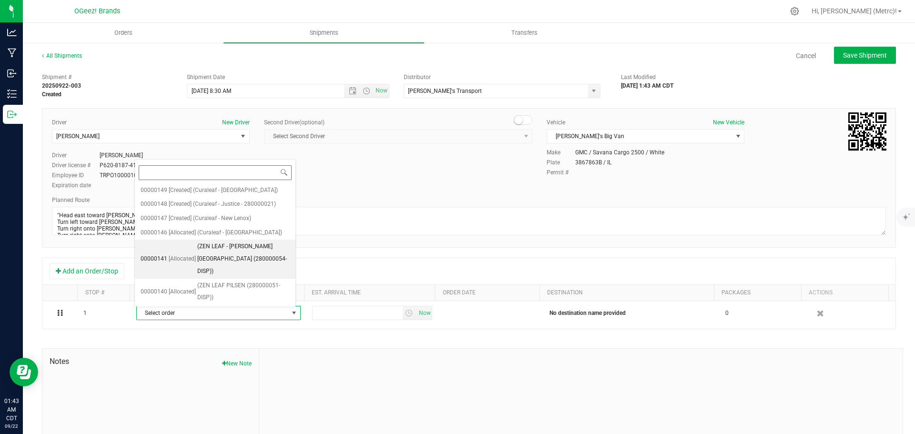
click at [224, 241] on span "(ZEN LEAF - ROGERS PARK (280000054-DISP))" at bounding box center [243, 259] width 92 height 37
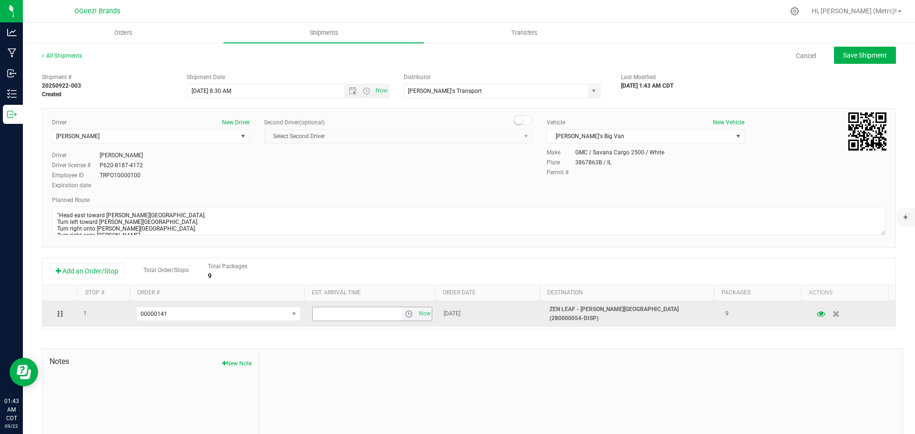
click at [405, 313] on span "select" at bounding box center [409, 314] width 8 height 8
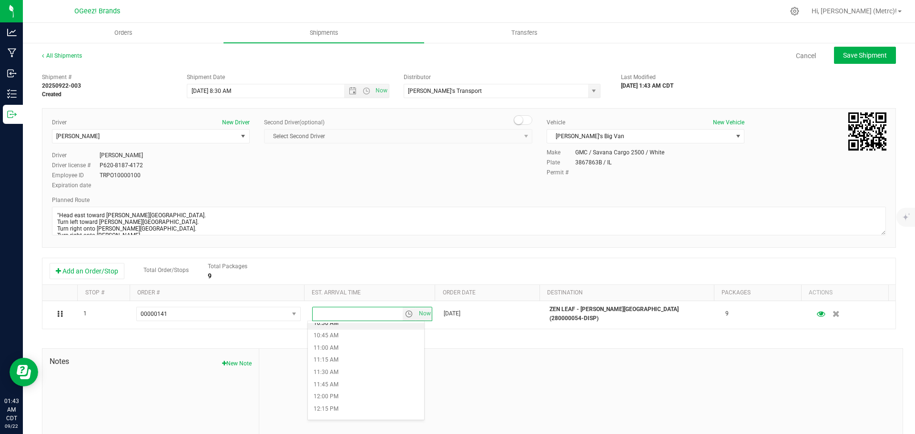
scroll to position [521, 0]
click at [330, 398] on li "12:00 PM" at bounding box center [366, 396] width 116 height 12
drag, startPoint x: 644, startPoint y: 260, endPoint x: 862, endPoint y: 53, distance: 300.8
click at [862, 53] on span "Save Shipment" at bounding box center [865, 55] width 44 height 8
type input "9/22/2025 1:30 PM"
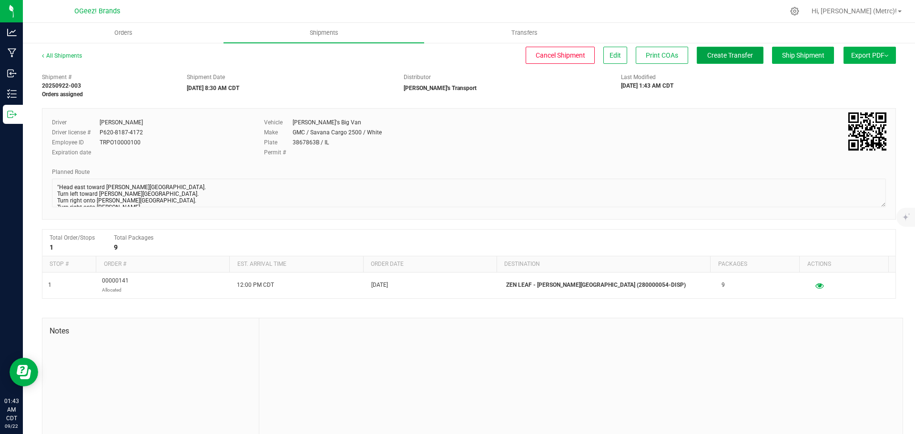
click at [713, 52] on span "Create Transfer" at bounding box center [730, 55] width 46 height 8
click at [303, 36] on span "Shipments" at bounding box center [324, 33] width 54 height 9
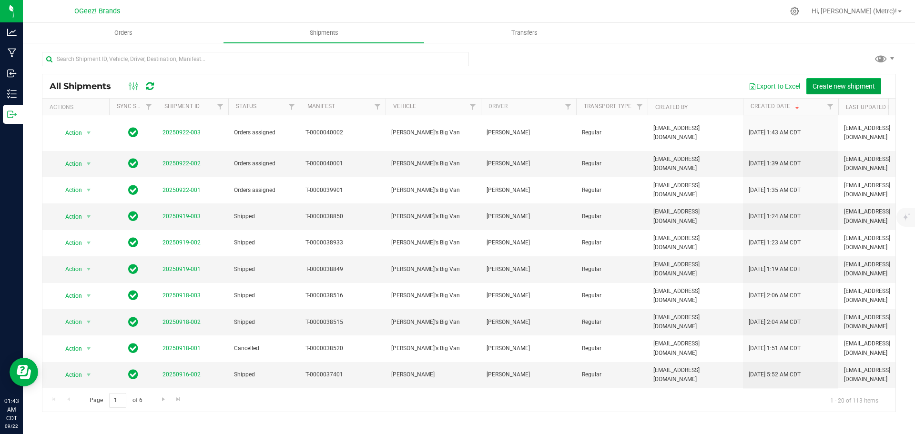
click at [849, 81] on button "Create new shipment" at bounding box center [844, 86] width 75 height 16
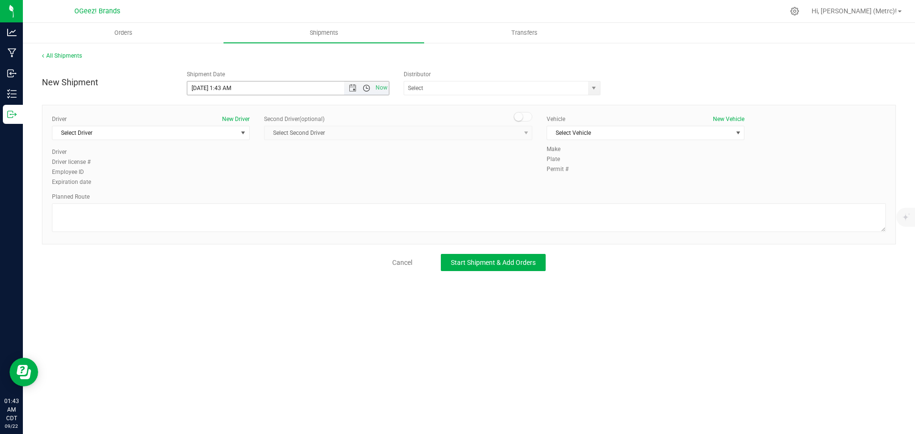
click at [367, 88] on span "Open the time view" at bounding box center [367, 88] width 8 height 8
click at [256, 143] on li "8:30 AM" at bounding box center [287, 148] width 201 height 12
type input "9/22/2025 8:30 AM"
click at [590, 92] on span "select" at bounding box center [594, 88] width 12 height 13
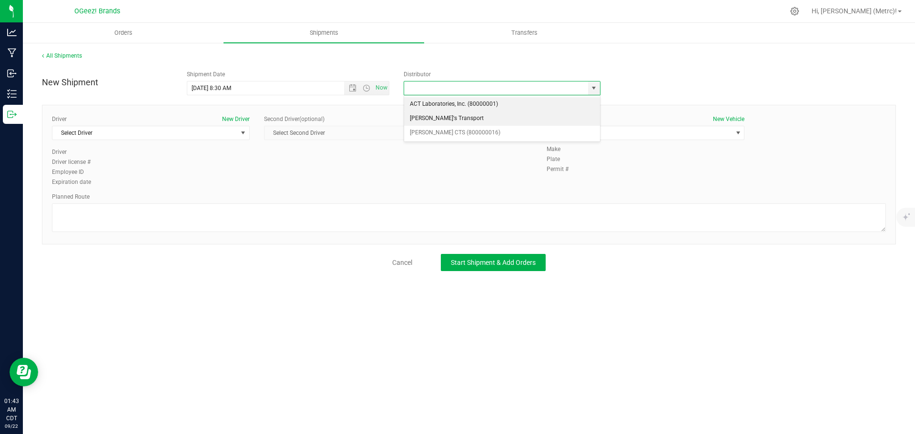
click at [521, 122] on li "[PERSON_NAME]'s Transport" at bounding box center [502, 119] width 196 height 14
type input "[PERSON_NAME]'s Transport"
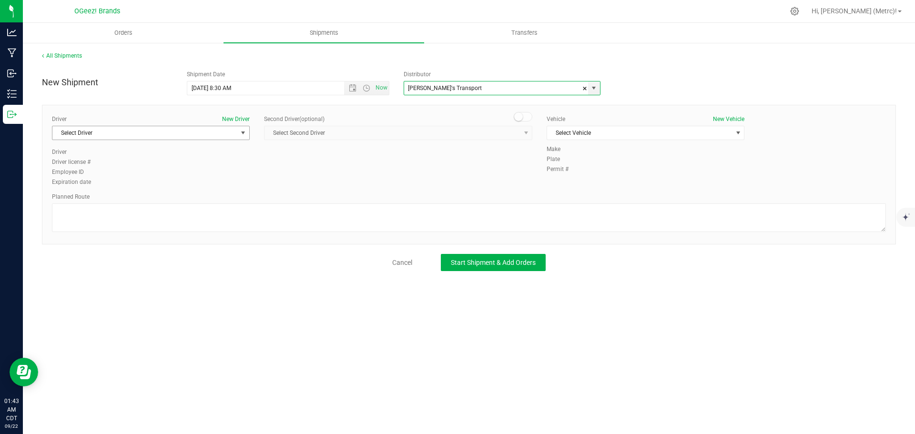
click at [230, 136] on span "Select Driver" at bounding box center [144, 132] width 185 height 13
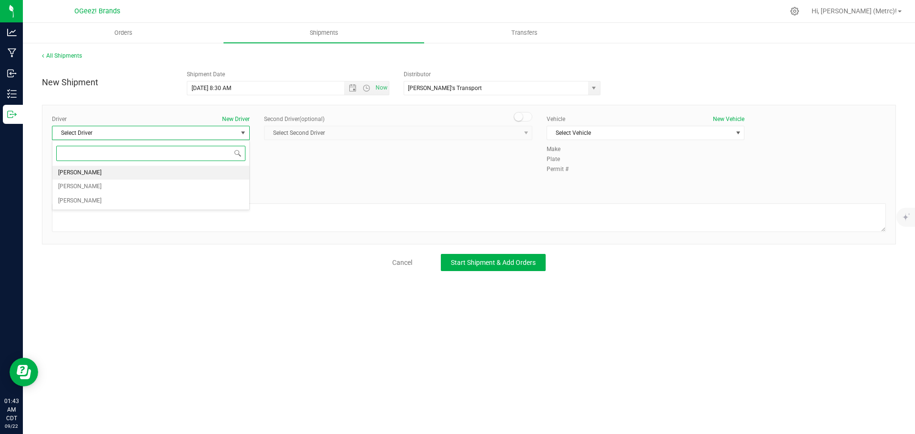
click at [181, 175] on li "[PERSON_NAME]" at bounding box center [150, 173] width 197 height 14
click at [568, 134] on span "Select Vehicle" at bounding box center [639, 132] width 185 height 13
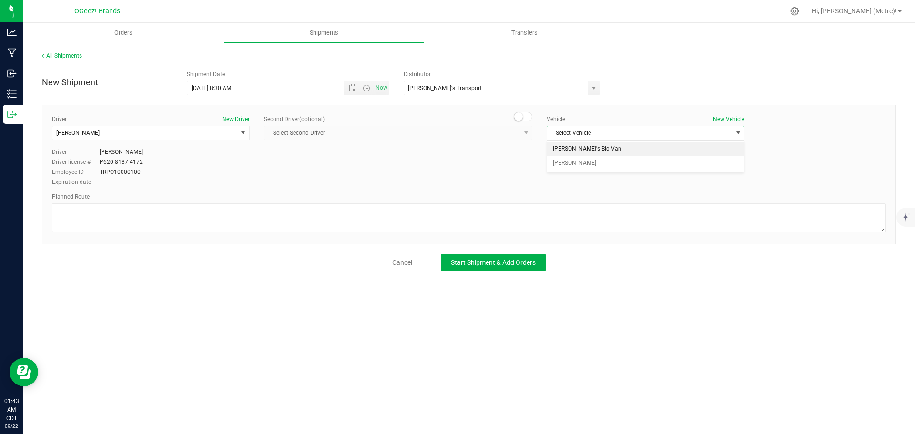
click at [567, 143] on li "[PERSON_NAME]'s Big Van" at bounding box center [645, 149] width 197 height 14
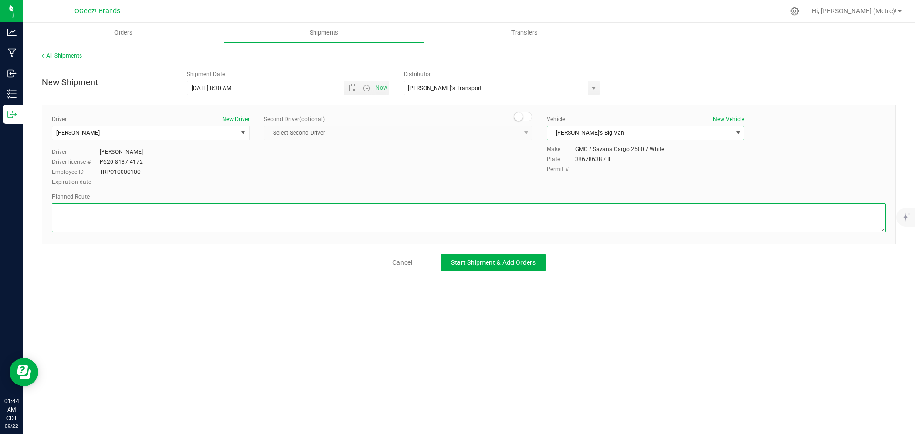
click at [298, 213] on textarea at bounding box center [469, 218] width 834 height 29
paste textarea ""Head east toward Brummel Ave. Turn left toward Brummel Ave. Turn right onto Br…"
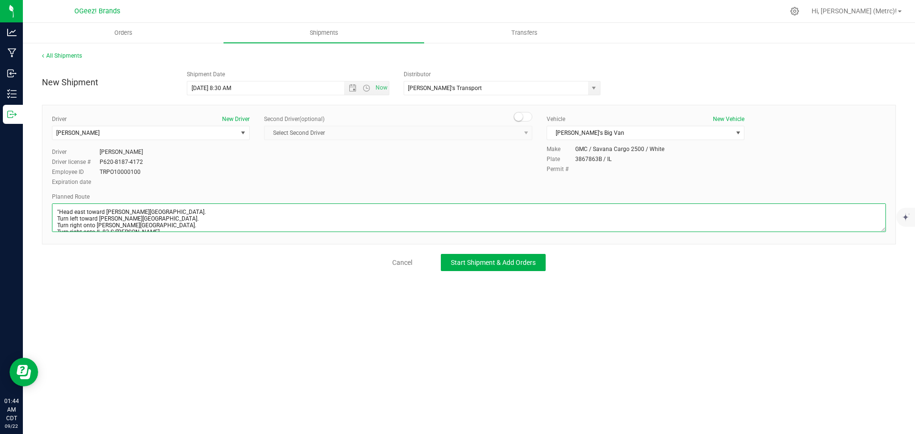
scroll to position [44, 0]
type textarea ""Head east toward Brummel Ave. Turn left toward Brummel Ave. Turn right onto Br…"
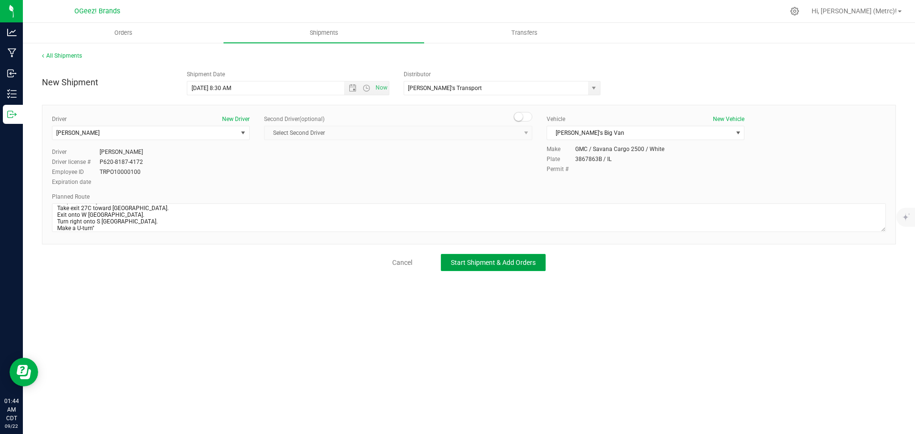
click at [471, 268] on button "Start Shipment & Add Orders" at bounding box center [493, 262] width 105 height 17
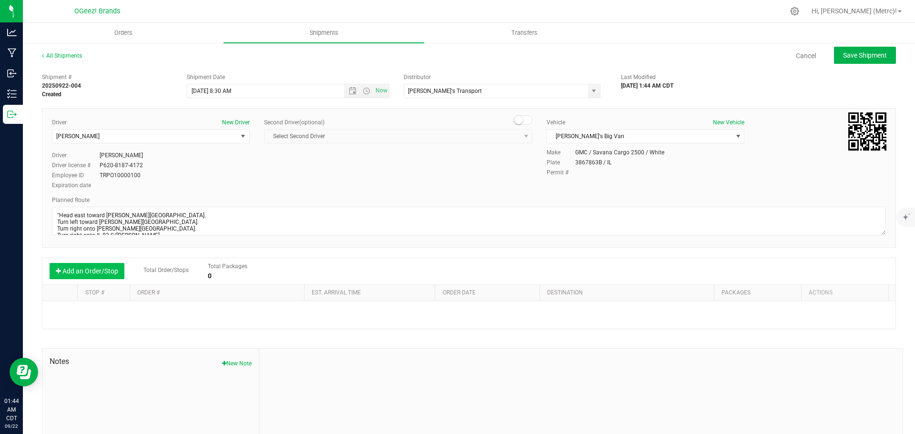
click at [108, 274] on button "Add an Order/Stop" at bounding box center [87, 271] width 75 height 16
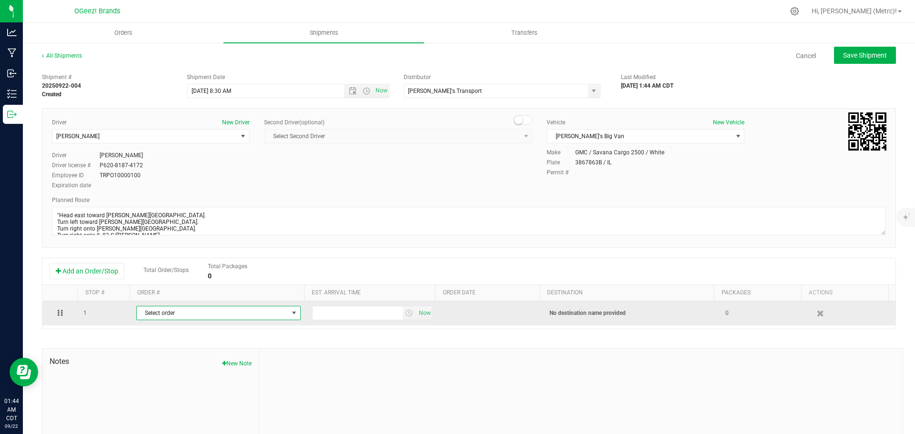
click at [201, 316] on span "Select order" at bounding box center [213, 312] width 152 height 13
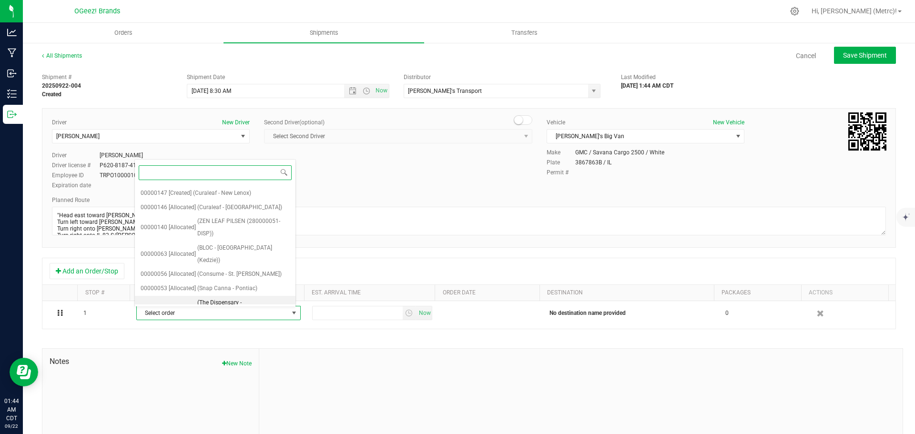
scroll to position [139, 0]
click at [213, 215] on span "(ZEN LEAF PILSEN (280000051-DISP))" at bounding box center [243, 227] width 92 height 24
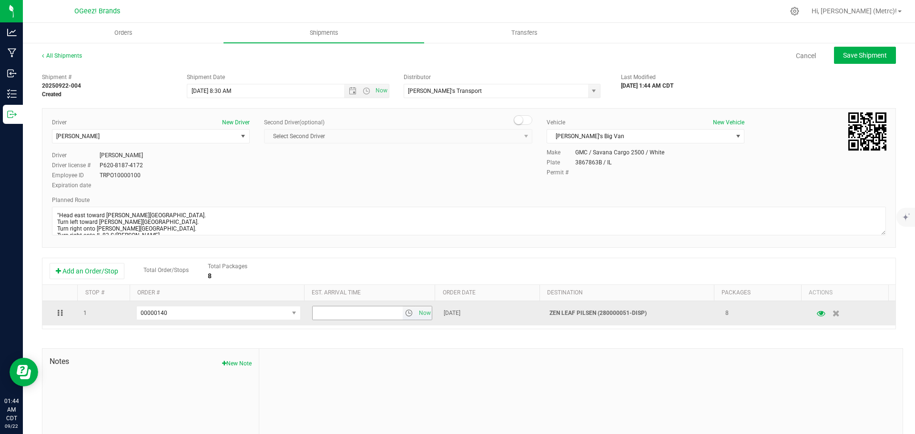
click at [405, 313] on span "select" at bounding box center [409, 313] width 8 height 8
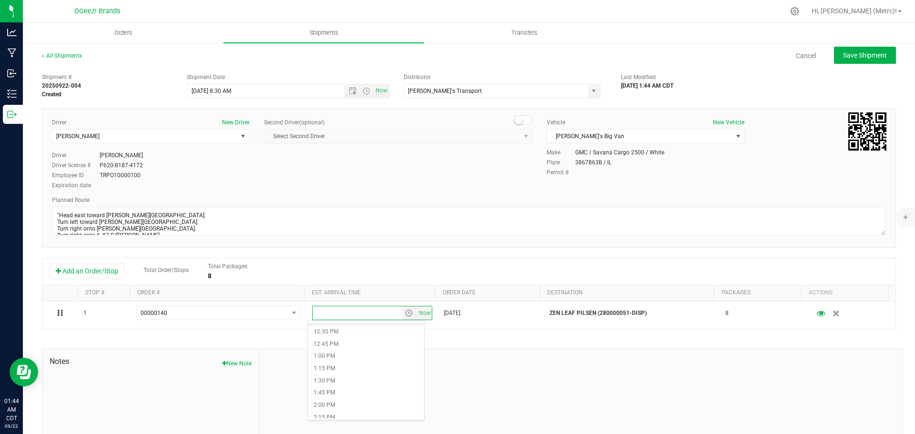
scroll to position [610, 0]
click at [366, 404] on li "2:00 PM" at bounding box center [366, 405] width 116 height 12
click at [865, 57] on span "Save Shipment" at bounding box center [865, 55] width 44 height 8
type input "9/22/2025 1:30 PM"
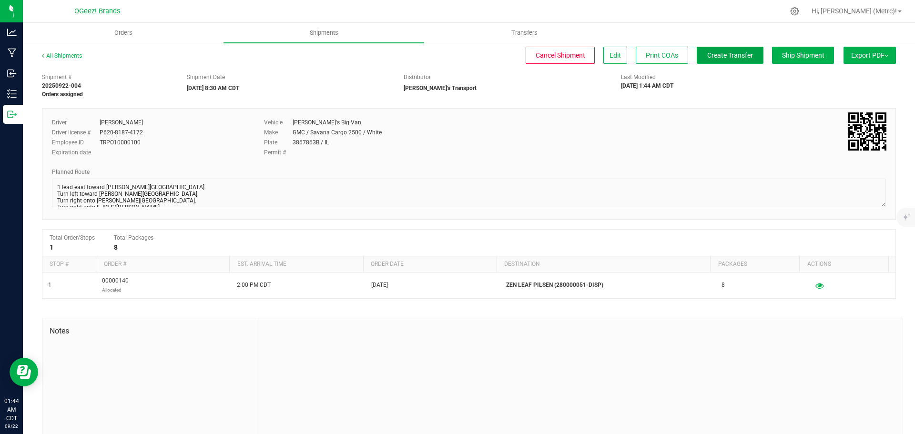
click at [722, 54] on span "Create Transfer" at bounding box center [730, 55] width 46 height 8
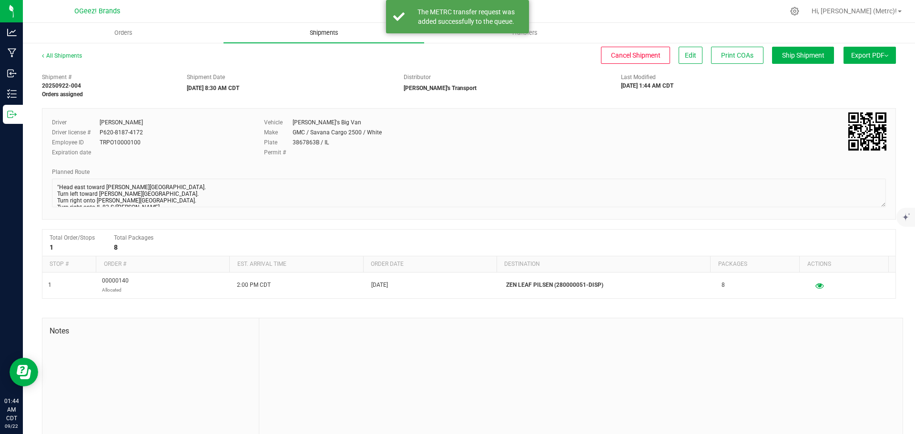
click at [308, 27] on uib-tab-heading "Shipments" at bounding box center [324, 33] width 201 height 20
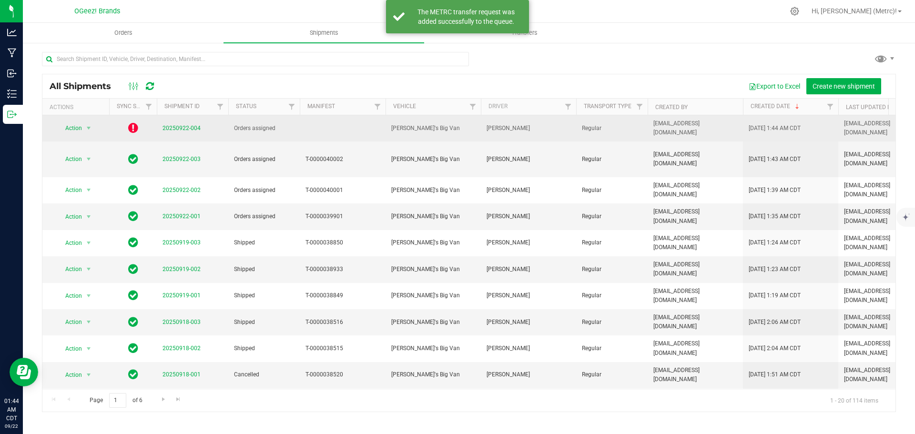
click at [133, 129] on icon at bounding box center [133, 127] width 10 height 11
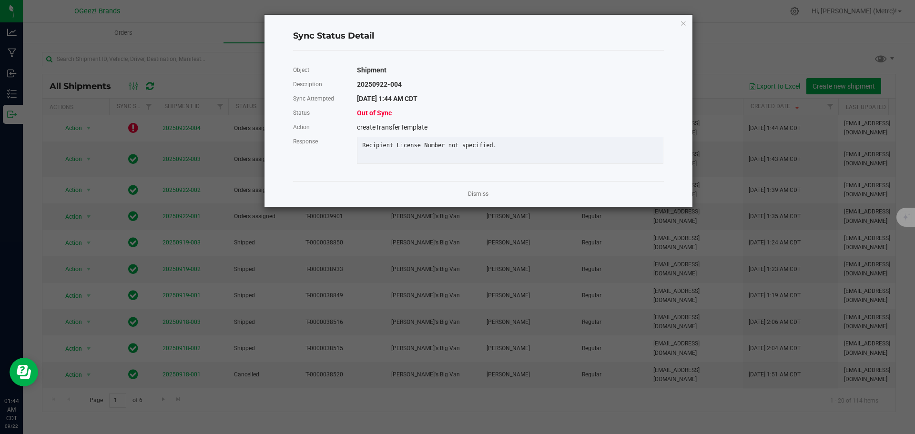
click at [480, 190] on div "Dismiss" at bounding box center [478, 194] width 371 height 26
click at [477, 198] on link "Dismiss" at bounding box center [478, 194] width 20 height 8
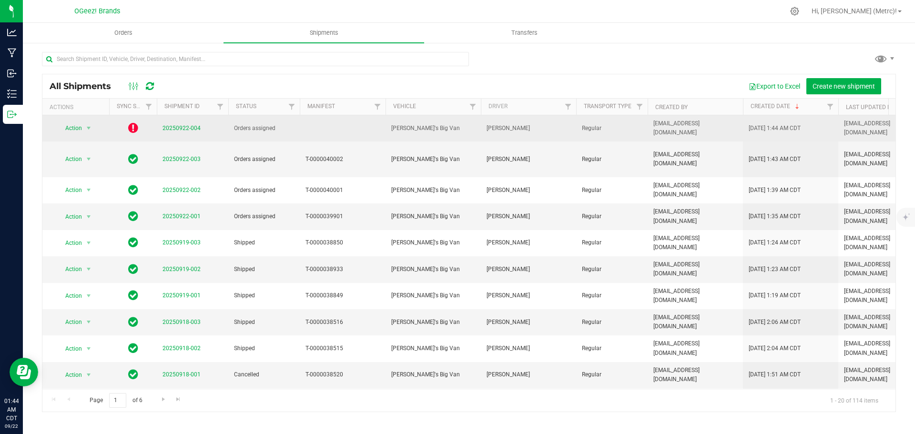
click at [177, 124] on span "20250922-004" at bounding box center [182, 128] width 38 height 9
click at [177, 128] on link "20250922-004" at bounding box center [182, 128] width 38 height 7
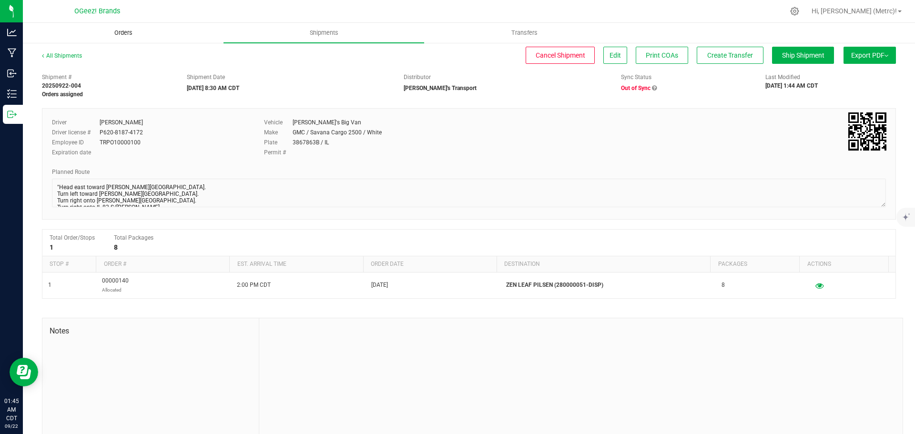
click at [117, 31] on span "Orders" at bounding box center [124, 33] width 44 height 9
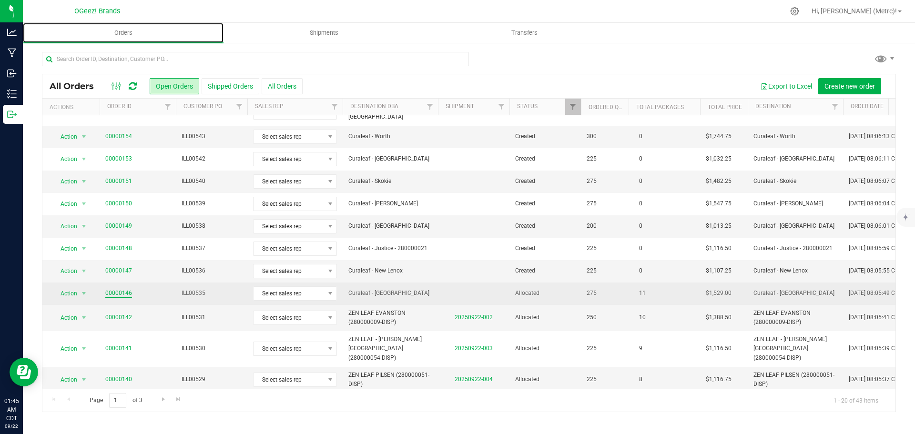
scroll to position [66, 0]
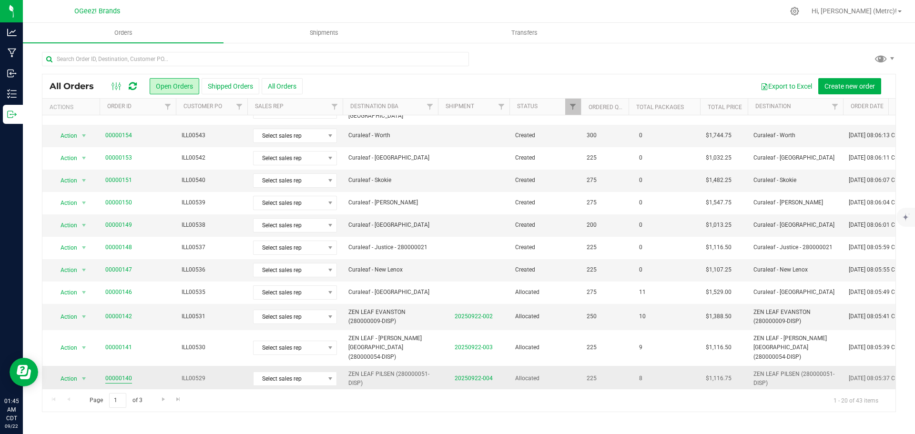
click at [120, 374] on link "00000140" at bounding box center [118, 378] width 27 height 9
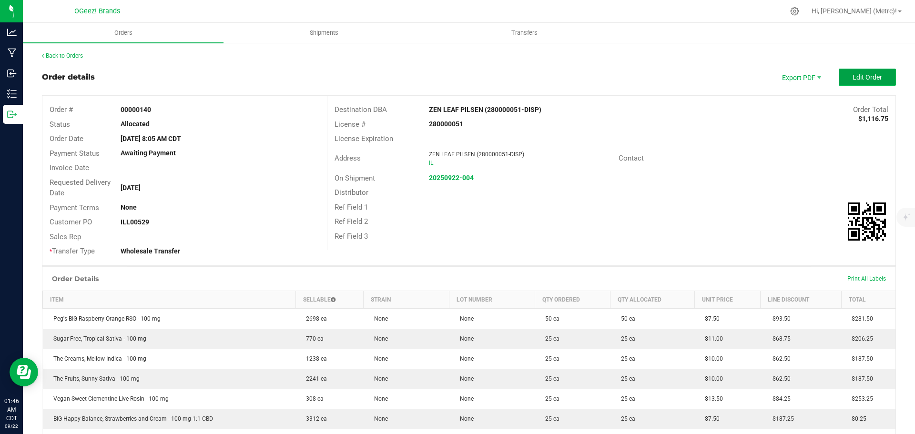
drag, startPoint x: 120, startPoint y: 360, endPoint x: 846, endPoint y: 81, distance: 778.5
click at [853, 81] on span "Edit Order" at bounding box center [868, 77] width 30 height 8
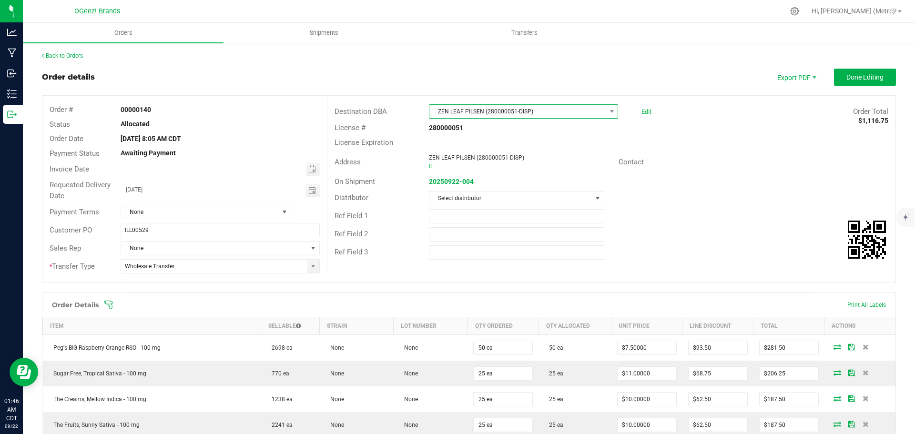
click at [570, 111] on span "ZEN LEAF PILSEN (280000051-DISP)" at bounding box center [517, 111] width 176 height 13
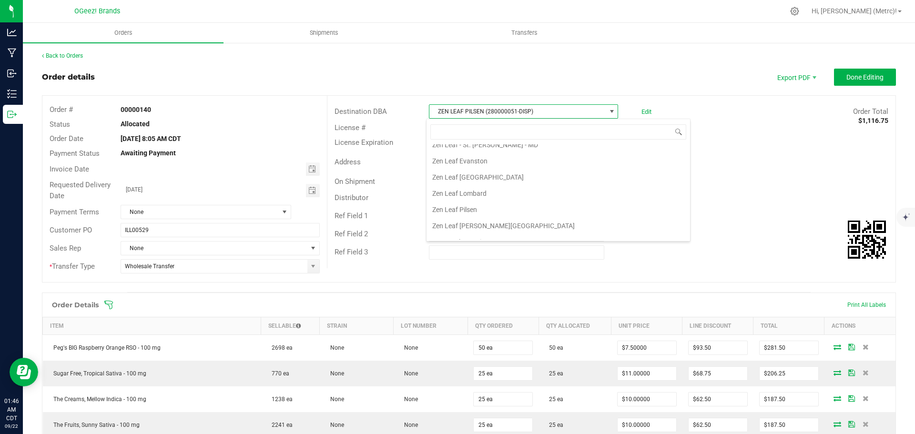
scroll to position [3204, 0]
click at [523, 204] on li "Zen Leaf Pilsen" at bounding box center [559, 206] width 264 height 16
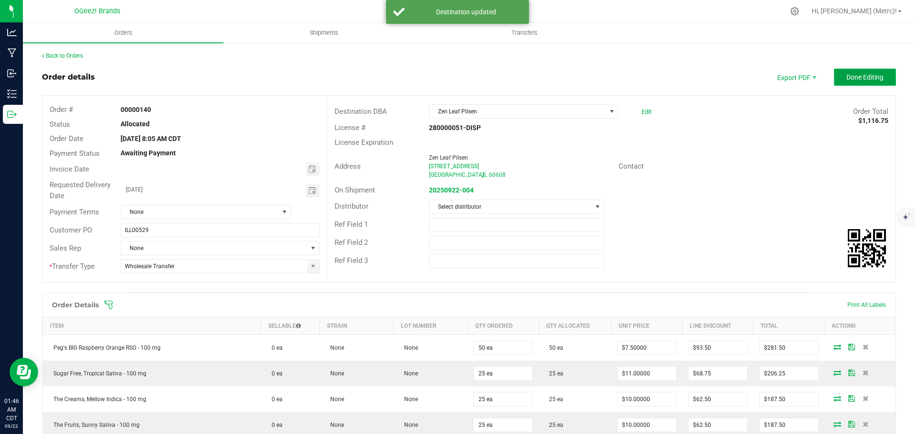
click at [868, 80] on span "Done Editing" at bounding box center [865, 77] width 37 height 8
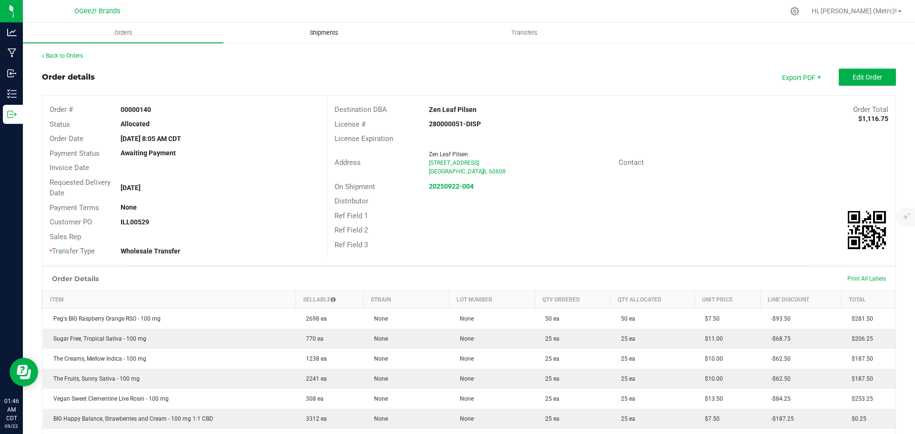
click at [315, 33] on span "Shipments" at bounding box center [324, 33] width 54 height 9
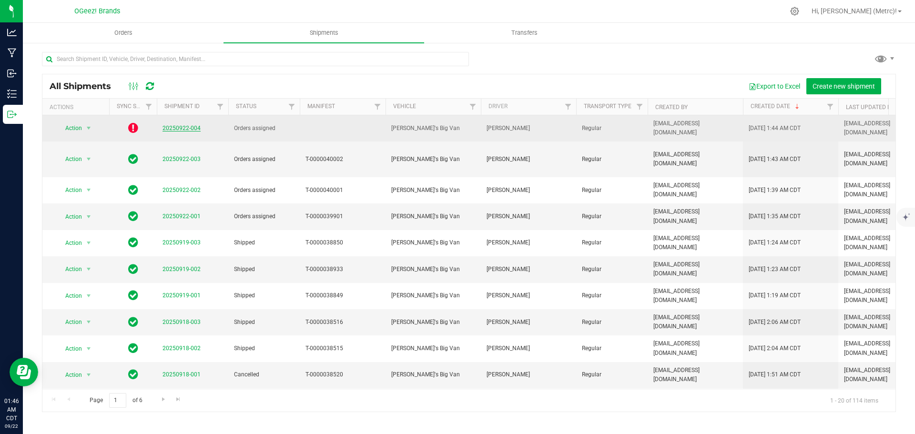
click at [170, 126] on link "20250922-004" at bounding box center [182, 128] width 38 height 7
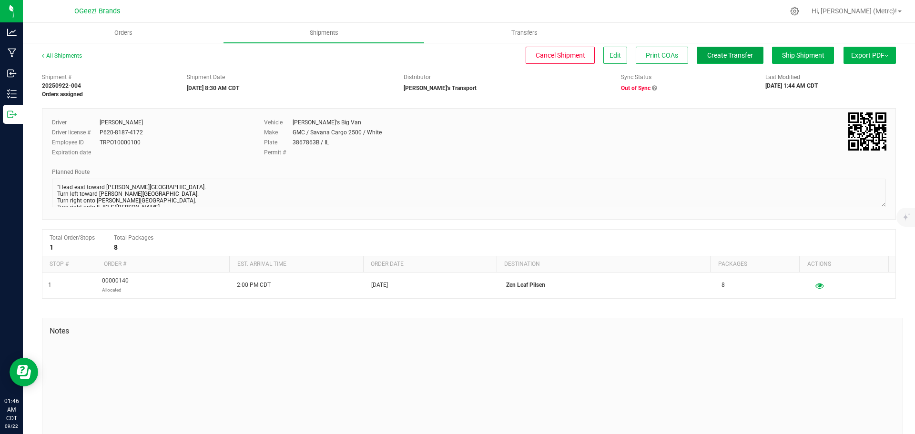
click at [734, 54] on span "Create Transfer" at bounding box center [730, 55] width 46 height 8
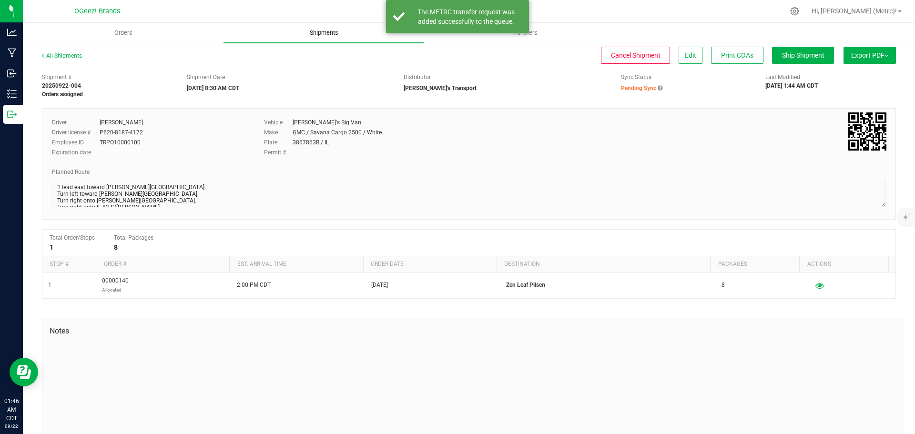
click at [318, 31] on span "Shipments" at bounding box center [324, 33] width 54 height 9
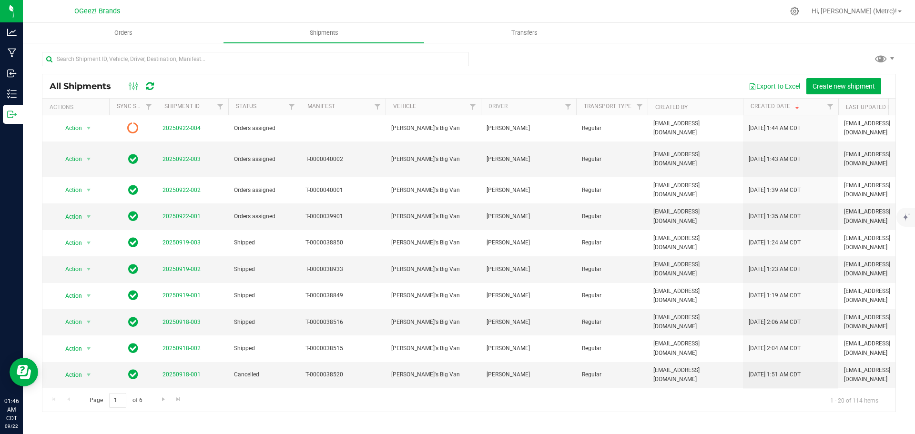
click at [153, 88] on icon at bounding box center [150, 87] width 8 height 10
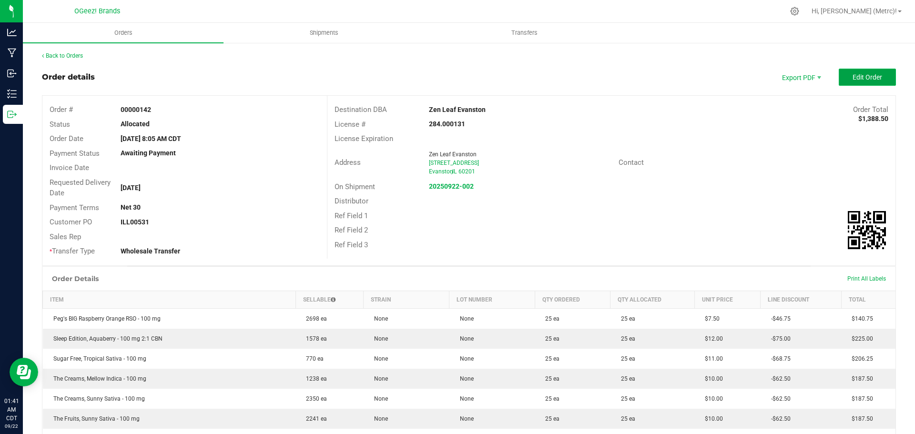
click at [853, 76] on span "Edit Order" at bounding box center [868, 77] width 30 height 8
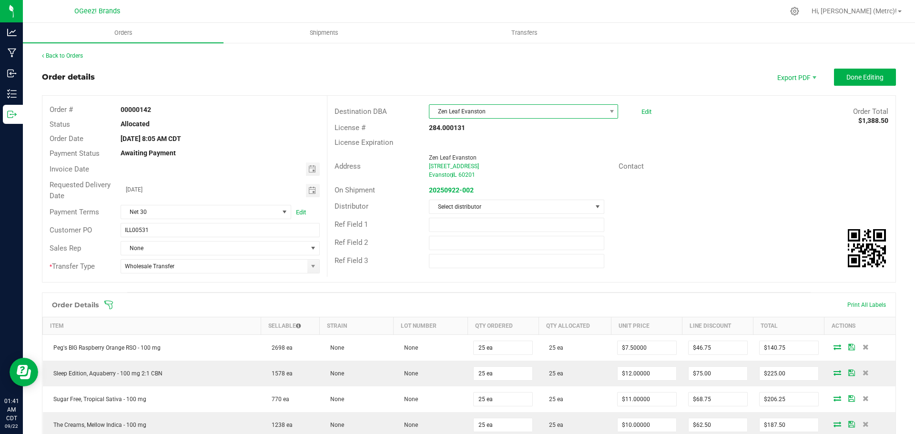
click at [574, 109] on span "Zen Leaf Evanston" at bounding box center [517, 111] width 176 height 13
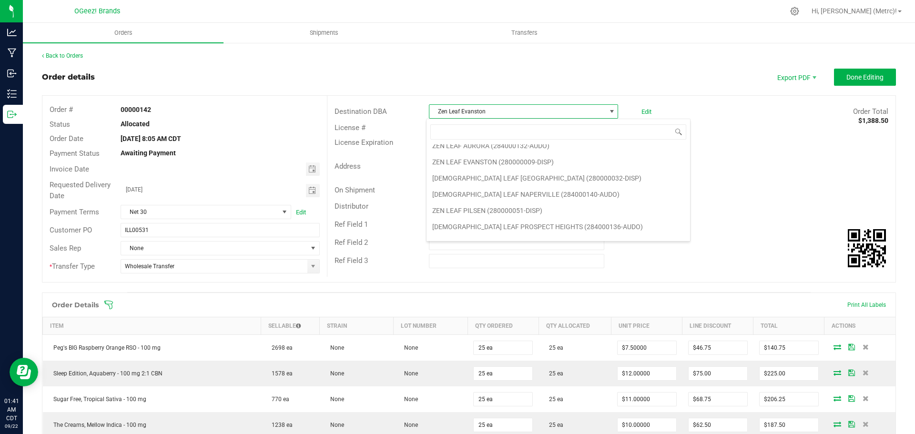
scroll to position [3035, 0]
click at [496, 164] on li "ZEN LEAF EVANSTON (280000009-DISP)" at bounding box center [559, 164] width 264 height 16
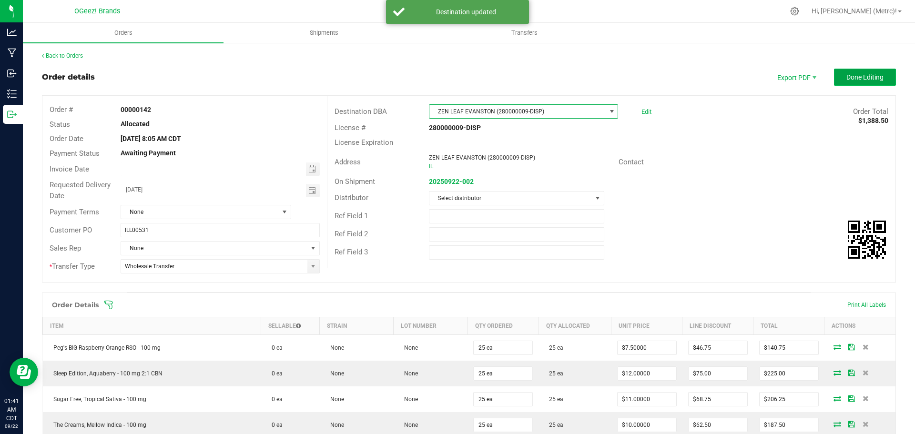
click at [859, 81] on span "Done Editing" at bounding box center [865, 77] width 37 height 8
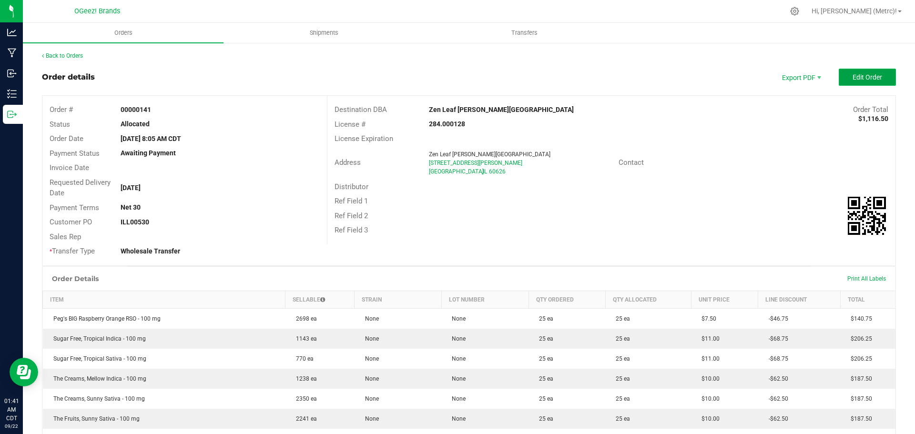
drag, startPoint x: 0, startPoint y: 0, endPoint x: 884, endPoint y: 74, distance: 886.9
click at [884, 74] on button "Edit Order" at bounding box center [867, 77] width 57 height 17
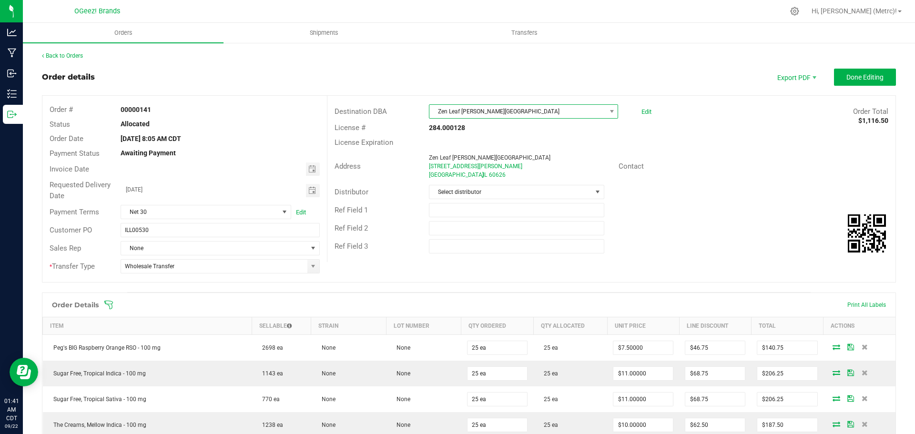
click at [588, 112] on span "Zen Leaf [PERSON_NAME][GEOGRAPHIC_DATA]" at bounding box center [517, 111] width 176 height 13
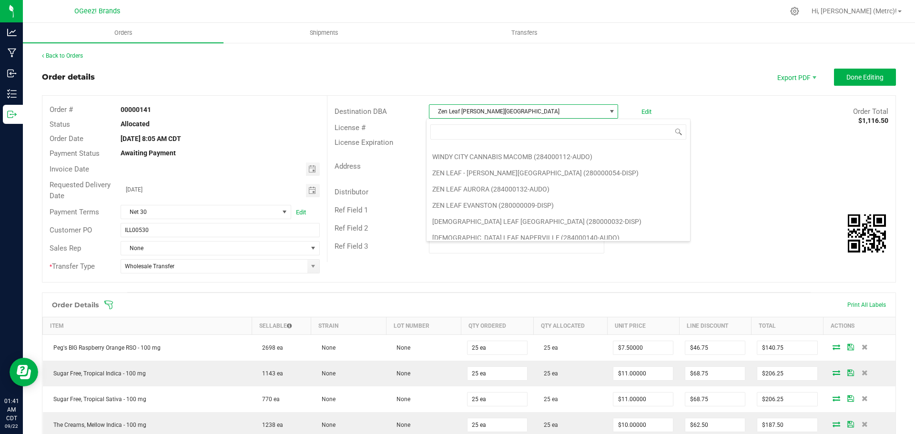
scroll to position [2994, 0]
click at [518, 170] on li "ZEN LEAF - [PERSON_NAME][GEOGRAPHIC_DATA] (280000054-DISP)" at bounding box center [559, 172] width 264 height 16
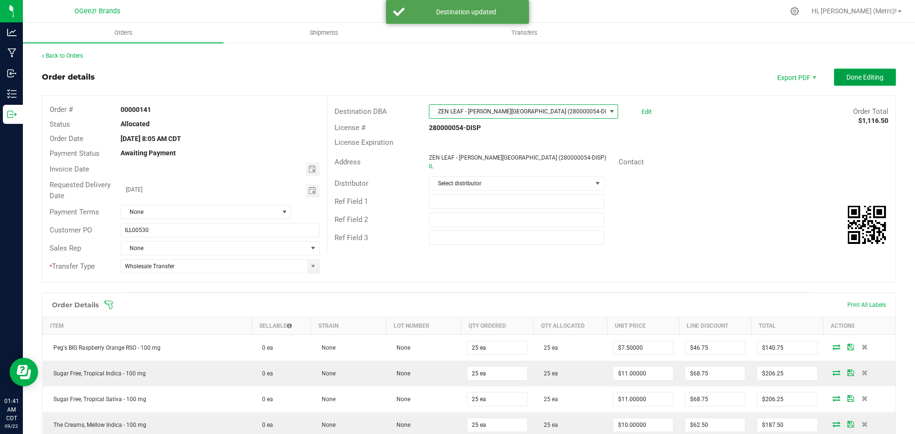
click at [872, 69] on button "Done Editing" at bounding box center [865, 77] width 62 height 17
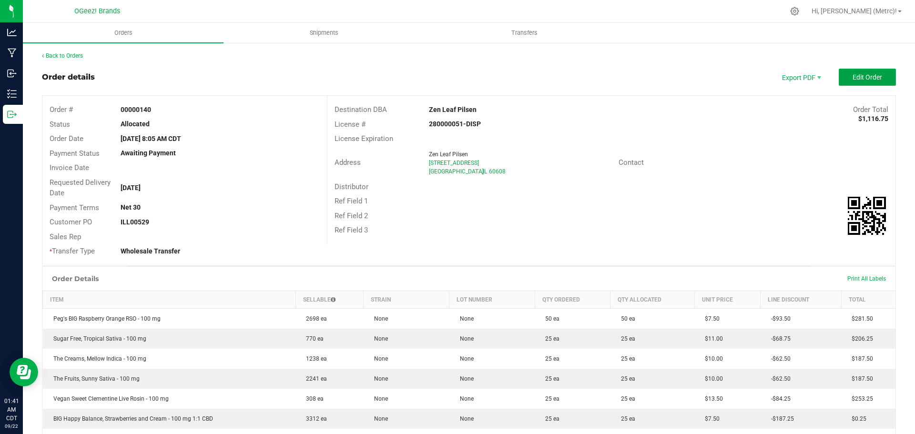
click at [858, 77] on span "Edit Order" at bounding box center [868, 77] width 30 height 8
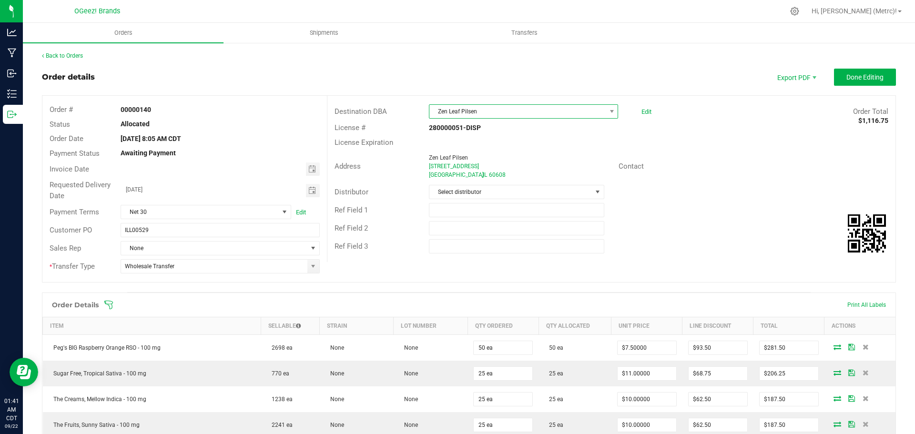
click at [562, 112] on span "Zen Leaf Pilsen" at bounding box center [517, 111] width 176 height 13
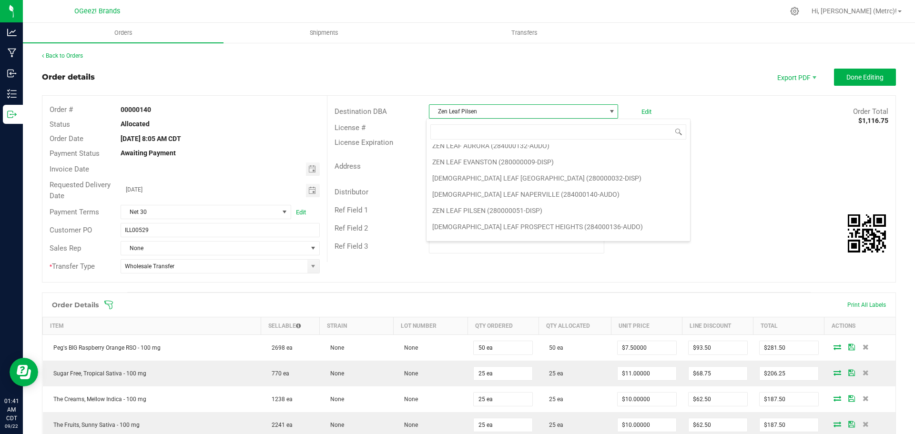
scroll to position [3032, 0]
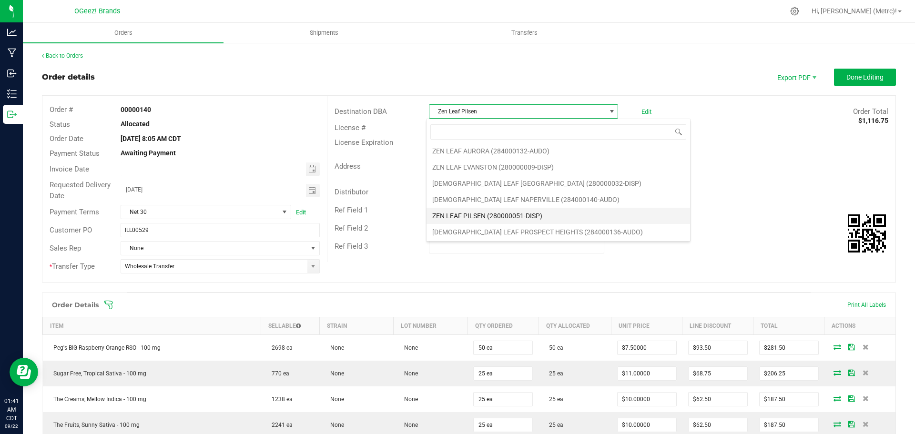
click at [512, 217] on li "ZEN LEAF PILSEN (280000051-DISP)" at bounding box center [559, 216] width 264 height 16
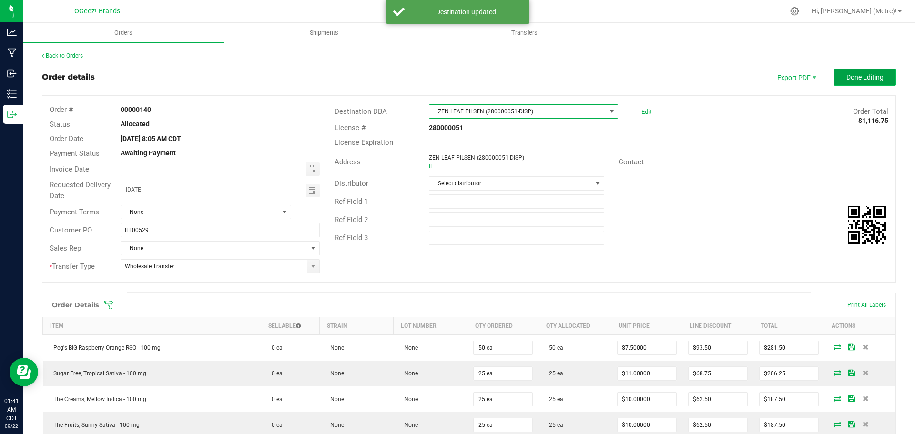
click at [868, 74] on span "Done Editing" at bounding box center [865, 77] width 37 height 8
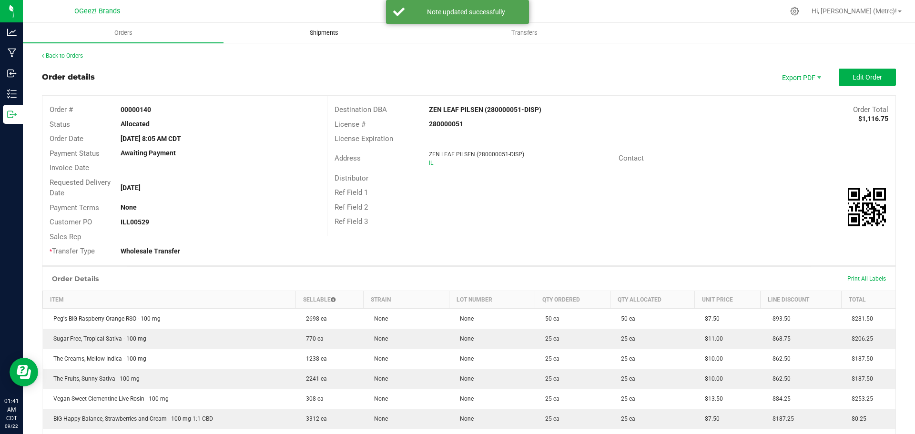
click at [317, 32] on span "Shipments" at bounding box center [324, 33] width 54 height 9
